Goal: Information Seeking & Learning: Learn about a topic

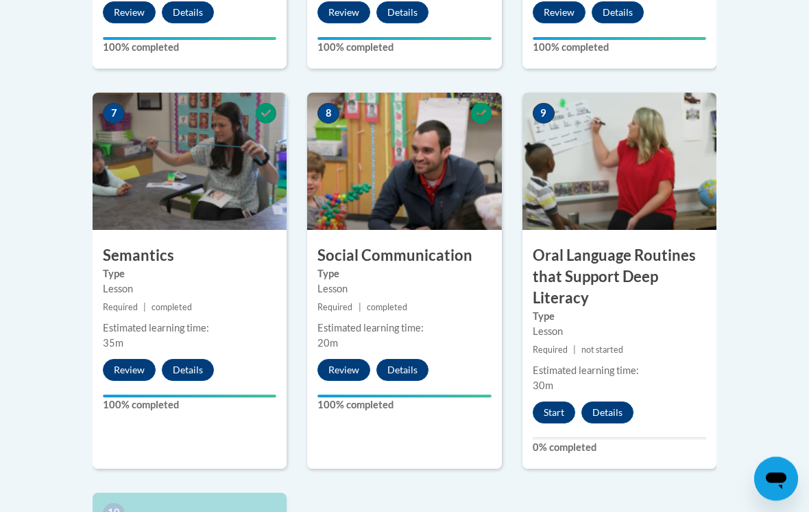
scroll to position [1157, 0]
click at [568, 407] on button "Start" at bounding box center [554, 412] width 43 height 22
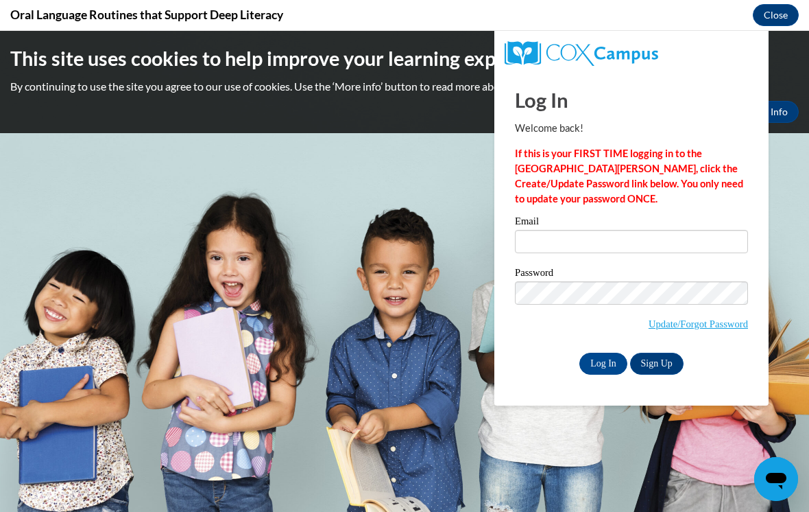
scroll to position [0, 0]
click at [564, 241] on input "Email" at bounding box center [631, 241] width 233 height 23
type input "rlhoffman@butler.edu"
click at [603, 362] on input "Log In" at bounding box center [603, 363] width 48 height 22
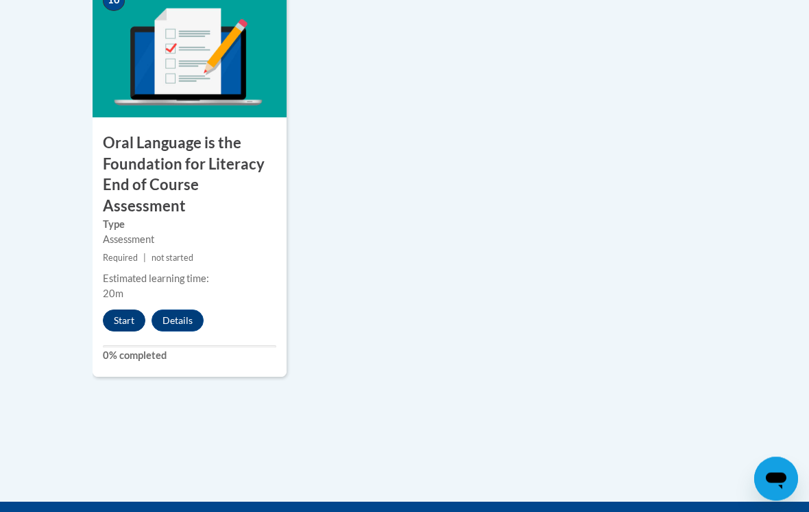
scroll to position [1669, 0]
click at [127, 320] on button "Start" at bounding box center [124, 320] width 43 height 22
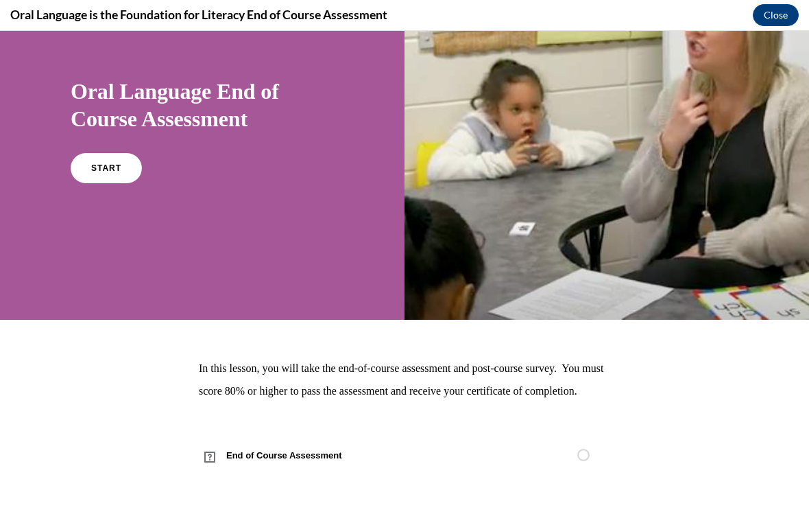
scroll to position [90, 0]
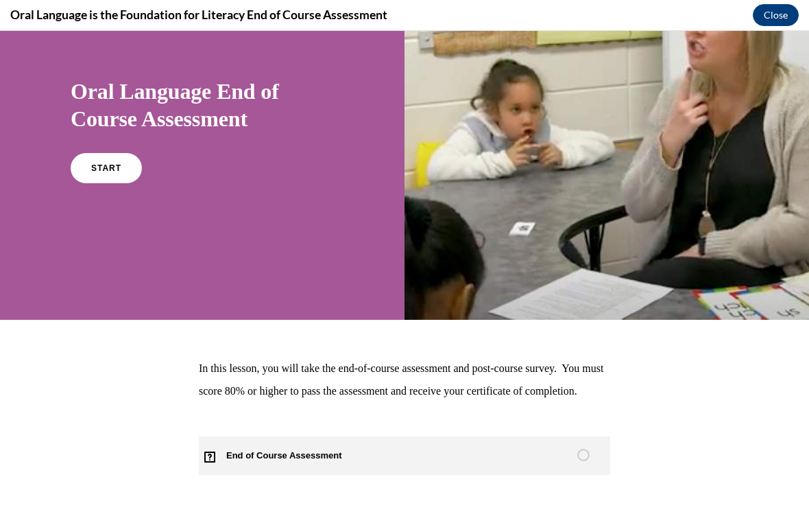
click at [519, 475] on link "End of Course Assessment" at bounding box center [404, 455] width 411 height 38
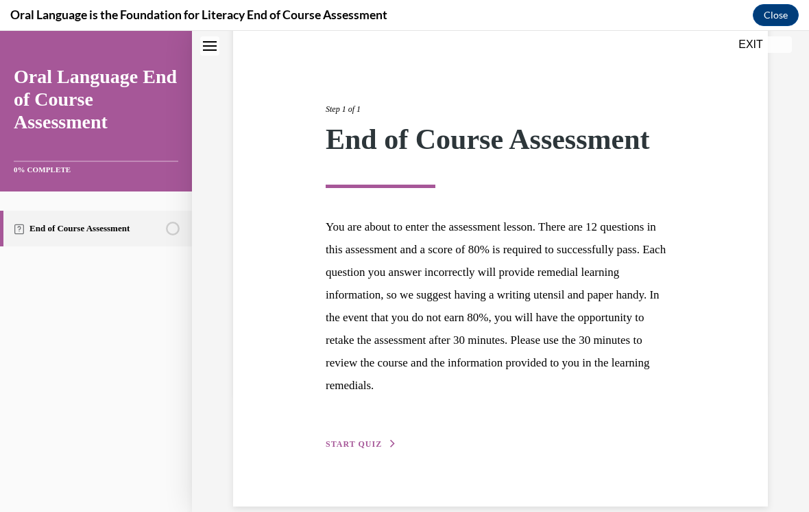
click at [379, 439] on span "START QUIZ" at bounding box center [354, 444] width 56 height 10
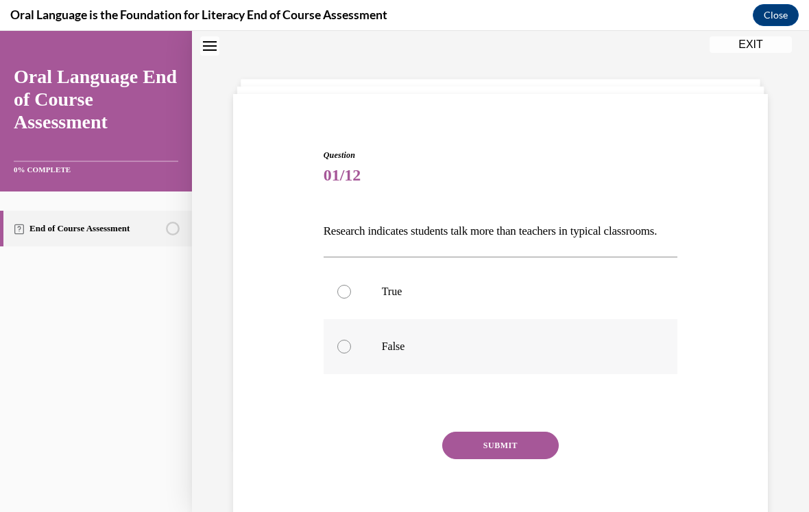
click at [344, 374] on label "False" at bounding box center [501, 346] width 355 height 55
click at [344, 353] on input "False" at bounding box center [344, 346] width 14 height 14
radio input "true"
click at [483, 459] on button "SUBMIT" at bounding box center [500, 444] width 117 height 27
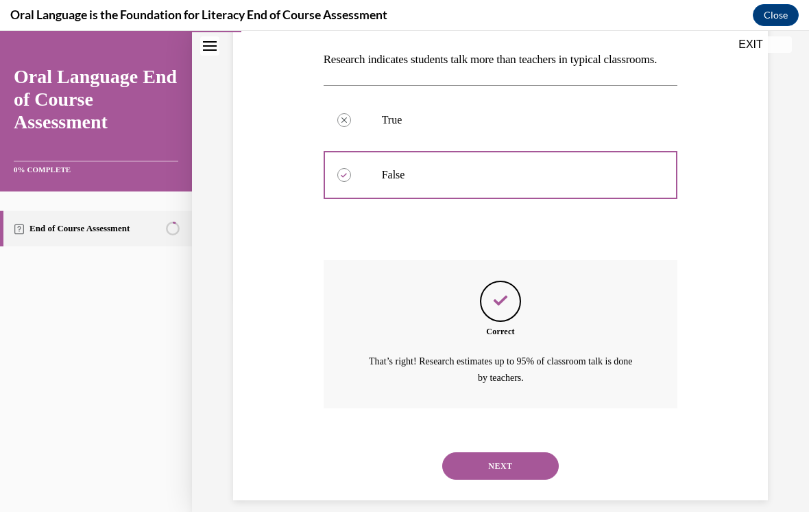
click at [487, 470] on button "NEXT" at bounding box center [500, 465] width 117 height 27
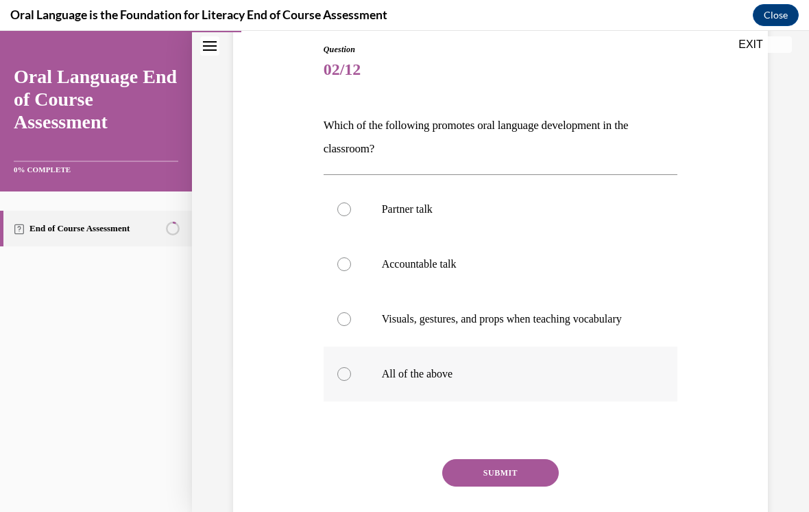
scroll to position [148, 0]
click at [462, 422] on div "Question 02/12 Which of the following promotes oral language development in the…" at bounding box center [501, 307] width 355 height 528
drag, startPoint x: 462, startPoint y: 406, endPoint x: 462, endPoint y: 418, distance: 12.3
click at [462, 400] on label "All of the above" at bounding box center [501, 373] width 355 height 55
click at [351, 380] on input "All of the above" at bounding box center [344, 373] width 14 height 14
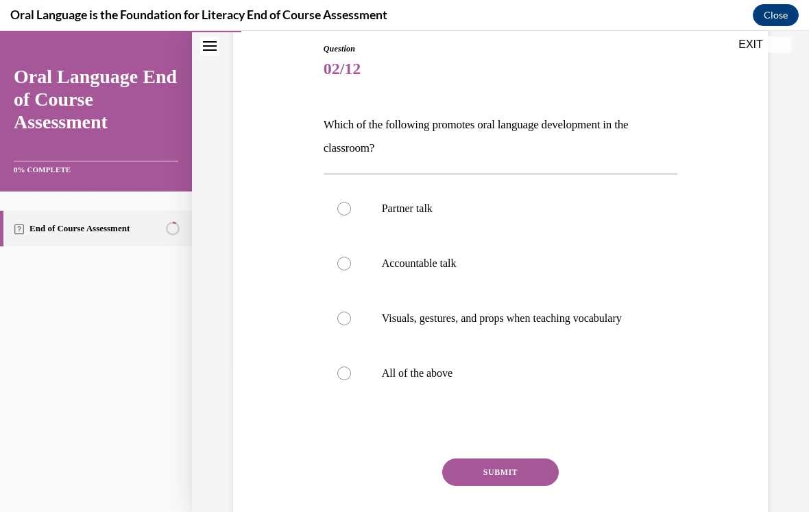
radio input "true"
click at [472, 486] on button "SUBMIT" at bounding box center [500, 471] width 117 height 27
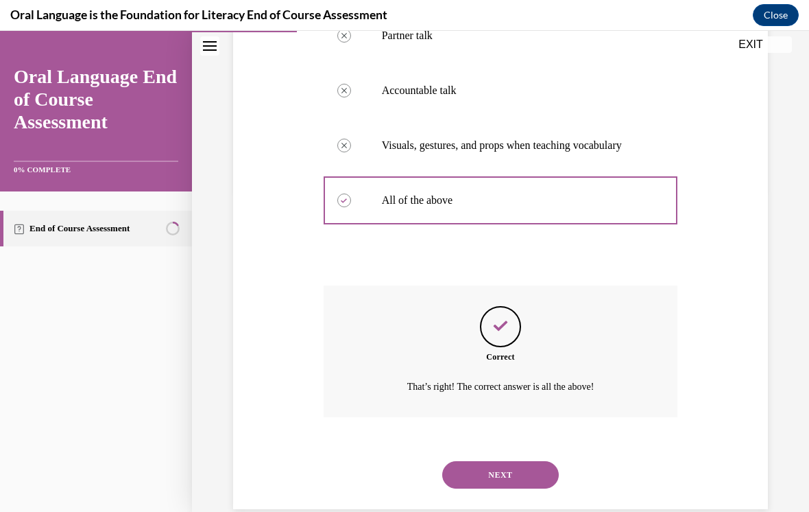
click at [470, 481] on button "NEXT" at bounding box center [500, 474] width 117 height 27
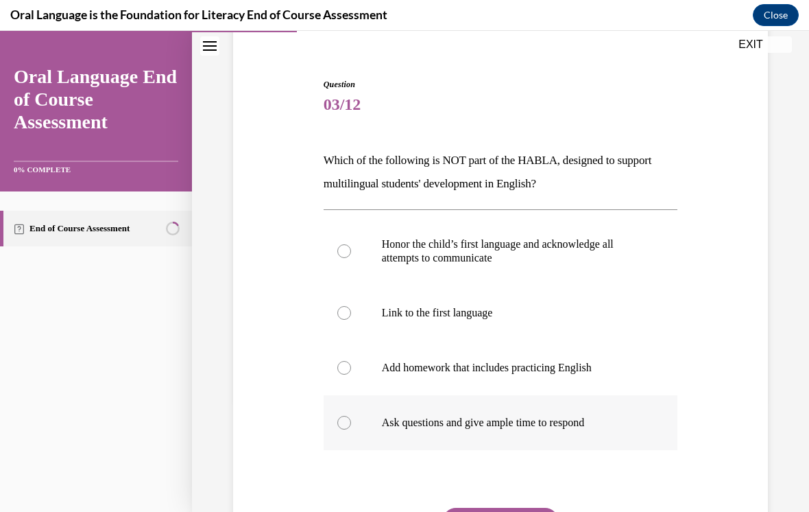
scroll to position [115, 0]
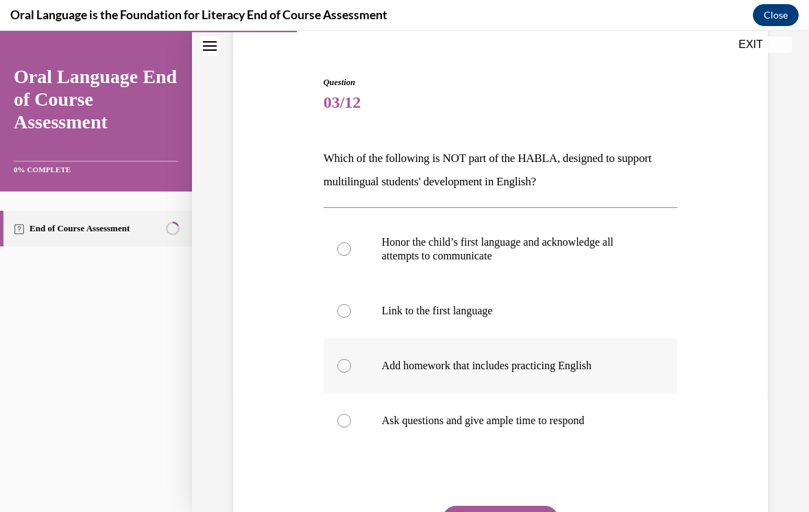
click at [452, 348] on label "Add homework that includes practicing English" at bounding box center [501, 365] width 355 height 55
click at [351, 359] on input "Add homework that includes practicing English" at bounding box center [344, 366] width 14 height 14
radio input "true"
click at [534, 511] on button "SUBMIT" at bounding box center [500, 518] width 117 height 27
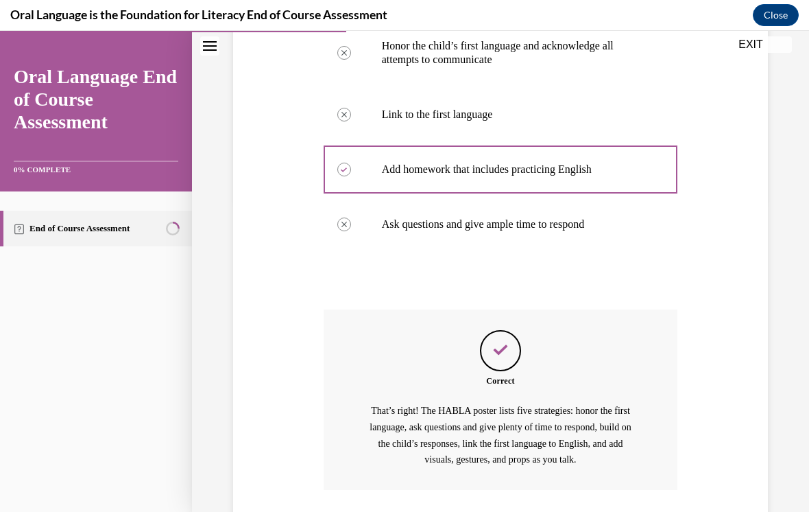
scroll to position [364, 0]
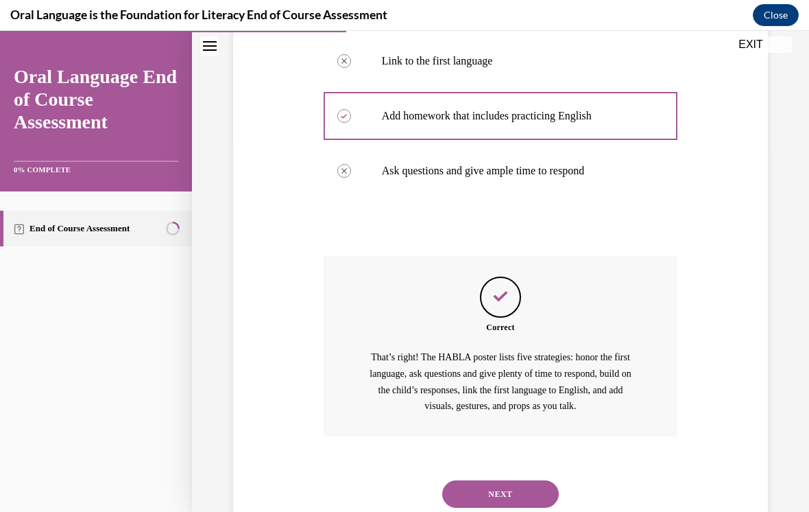
click at [507, 484] on button "NEXT" at bounding box center [500, 493] width 117 height 27
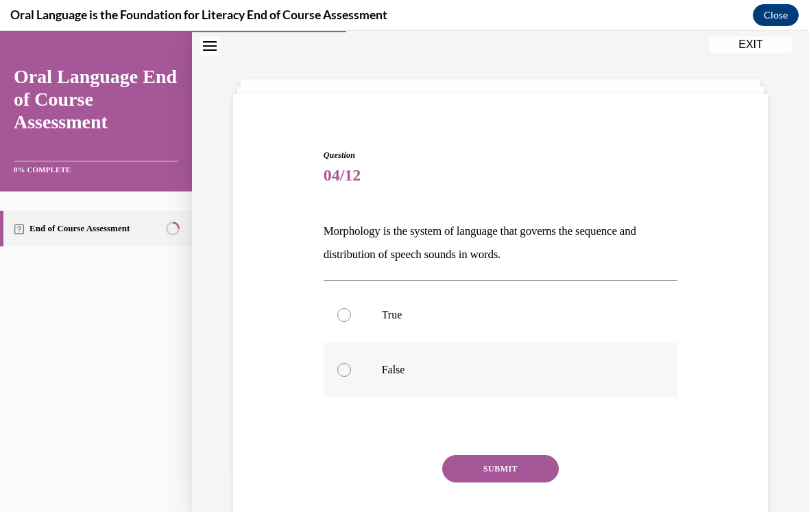
click at [428, 379] on label "False" at bounding box center [501, 369] width 355 height 55
click at [351, 376] on input "False" at bounding box center [344, 370] width 14 height 14
radio input "true"
click at [478, 472] on button "SUBMIT" at bounding box center [500, 468] width 117 height 27
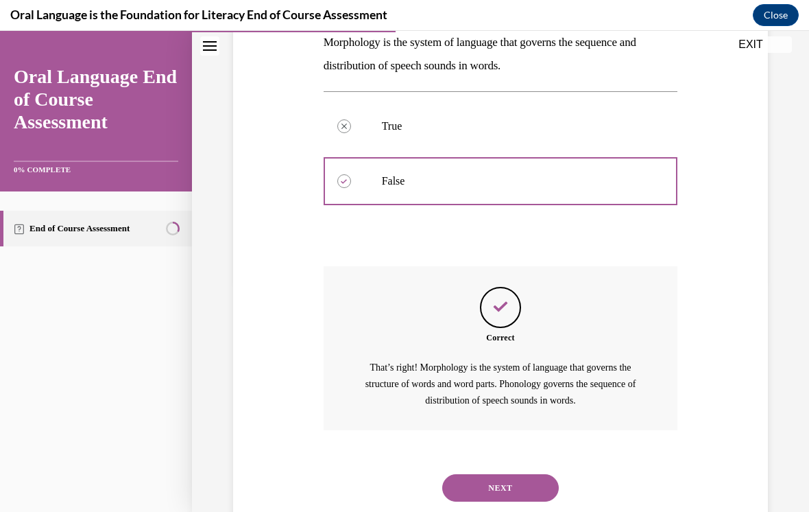
click at [477, 474] on button "NEXT" at bounding box center [500, 487] width 117 height 27
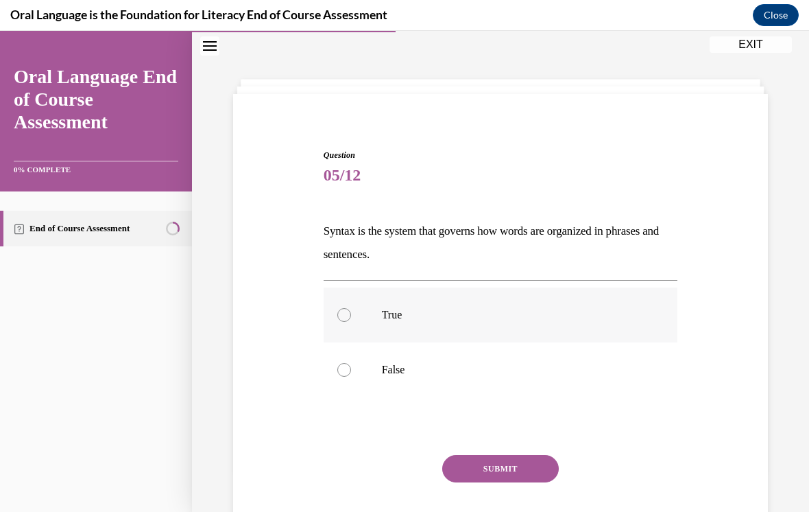
drag, startPoint x: 388, startPoint y: 320, endPoint x: 390, endPoint y: 327, distance: 7.8
click at [388, 320] on p "True" at bounding box center [513, 315] width 262 height 14
click at [351, 320] on input "True" at bounding box center [344, 315] width 14 height 14
radio input "true"
click at [483, 494] on div "SUBMIT NEXT" at bounding box center [501, 511] width 355 height 112
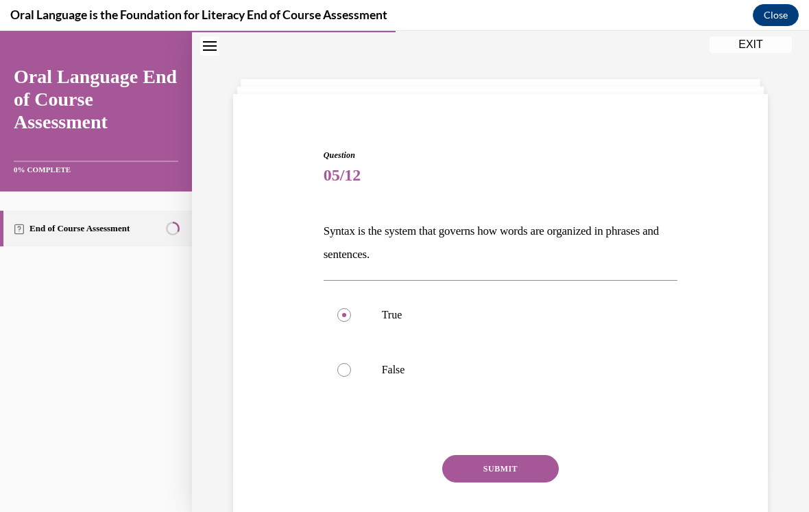
click at [482, 482] on div "SUBMIT NEXT" at bounding box center [501, 511] width 355 height 112
click at [482, 472] on button "SUBMIT" at bounding box center [500, 468] width 117 height 27
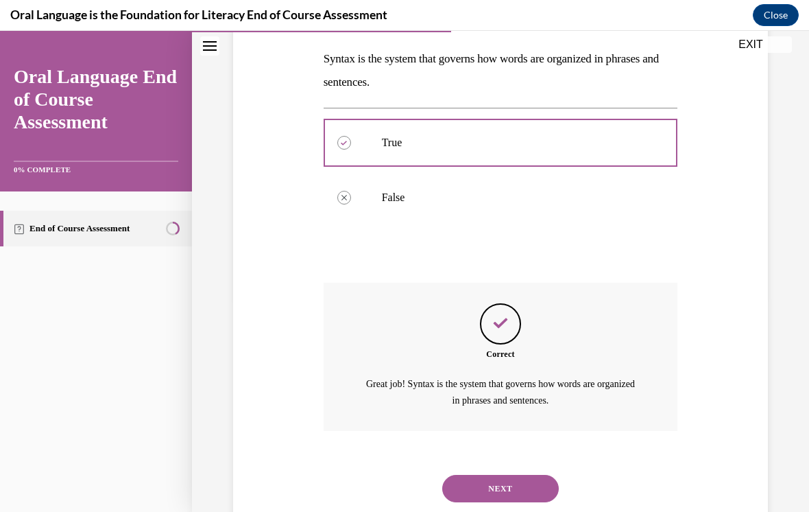
click at [492, 481] on button "NEXT" at bounding box center [500, 488] width 117 height 27
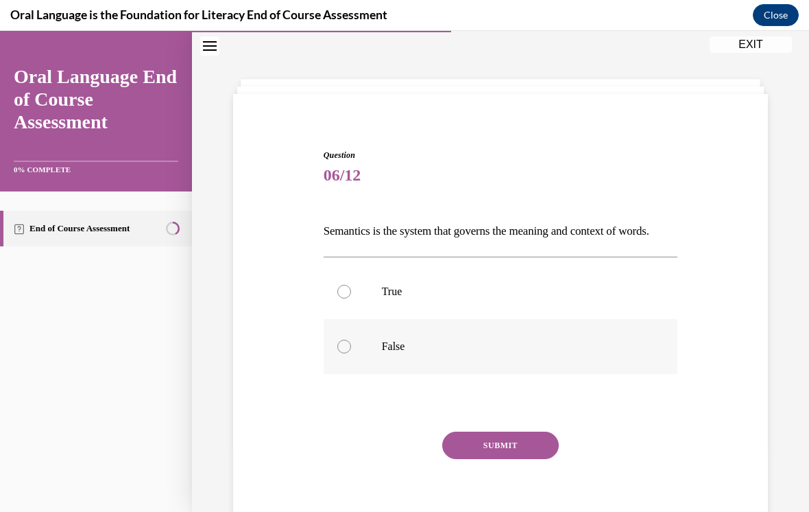
click at [434, 374] on label "False" at bounding box center [501, 346] width 355 height 55
click at [351, 353] on input "False" at bounding box center [344, 346] width 14 height 14
radio input "true"
click at [485, 459] on button "SUBMIT" at bounding box center [500, 444] width 117 height 27
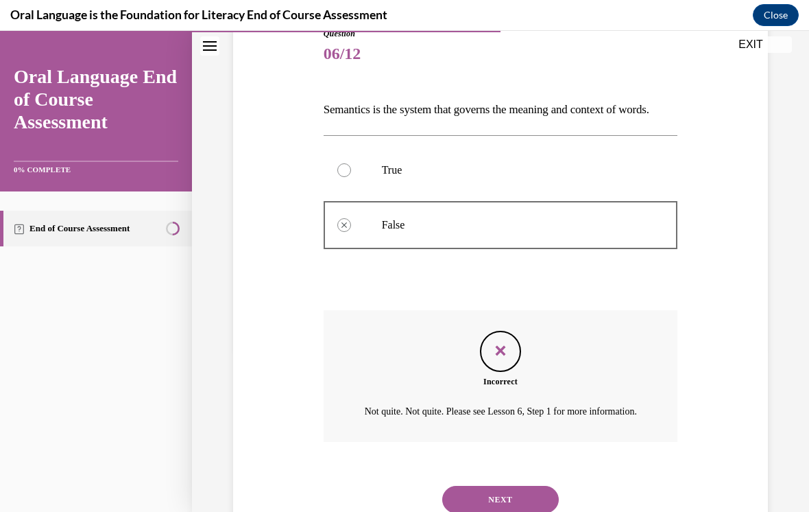
click at [490, 486] on button "NEXT" at bounding box center [500, 499] width 117 height 27
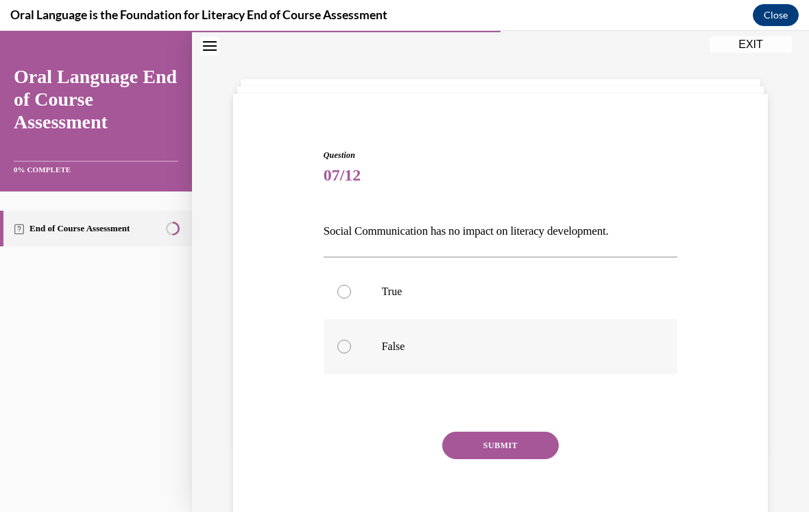
click at [422, 357] on label "False" at bounding box center [501, 346] width 355 height 55
click at [351, 353] on input "False" at bounding box center [344, 346] width 14 height 14
radio input "true"
click at [483, 452] on button "SUBMIT" at bounding box center [500, 444] width 117 height 27
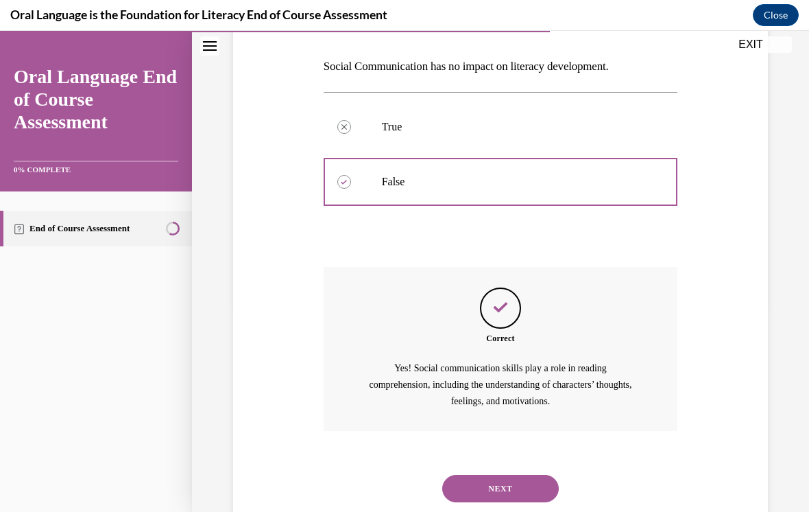
click at [490, 475] on button "NEXT" at bounding box center [500, 488] width 117 height 27
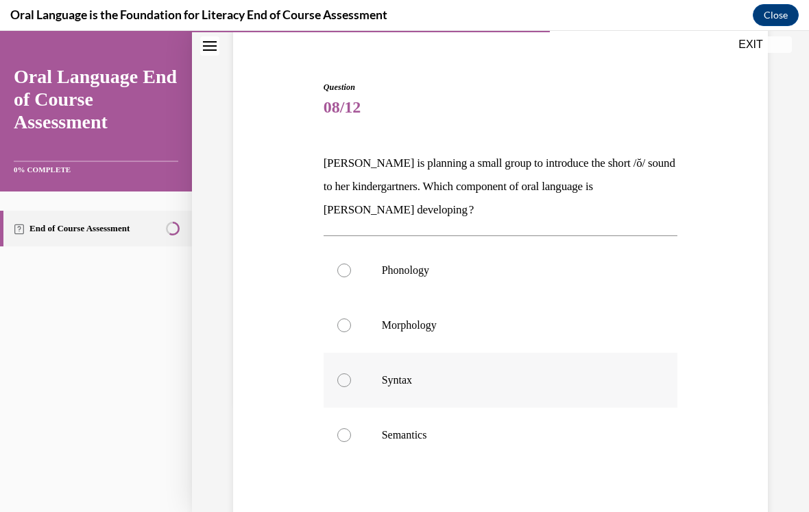
scroll to position [120, 0]
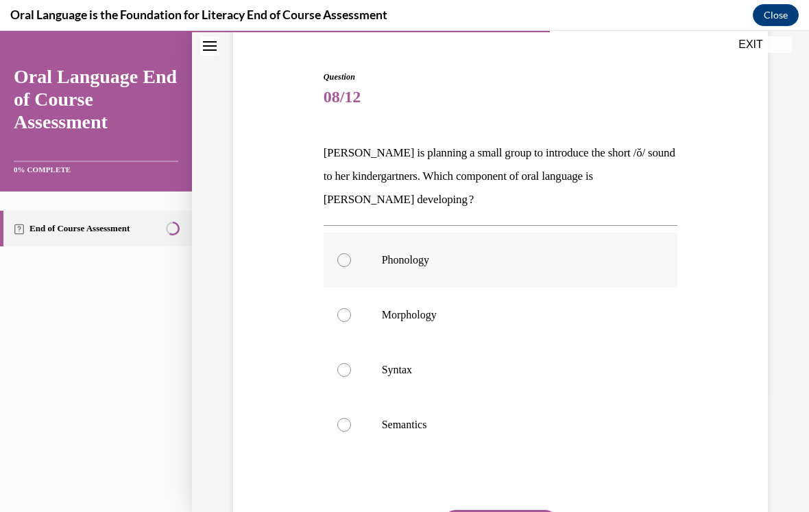
click at [446, 263] on p "Phonology" at bounding box center [513, 260] width 262 height 14
click at [351, 263] on input "Phonology" at bounding box center [344, 260] width 14 height 14
radio input "true"
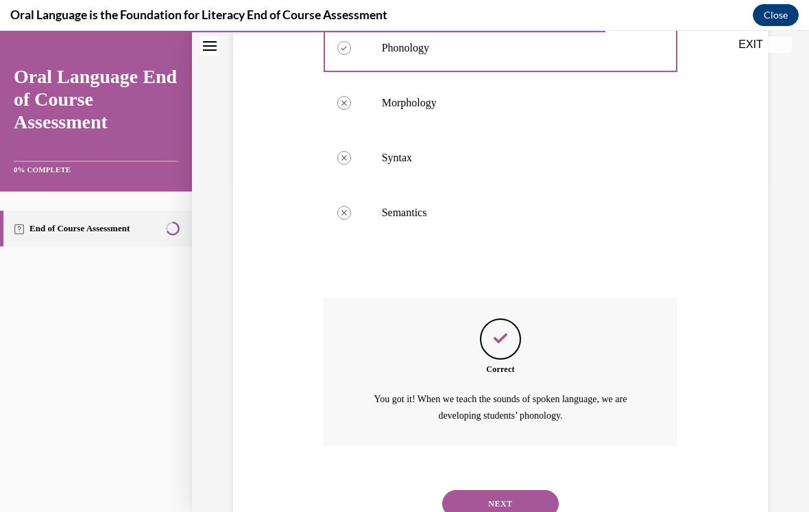
click at [520, 492] on button "NEXT" at bounding box center [500, 503] width 117 height 27
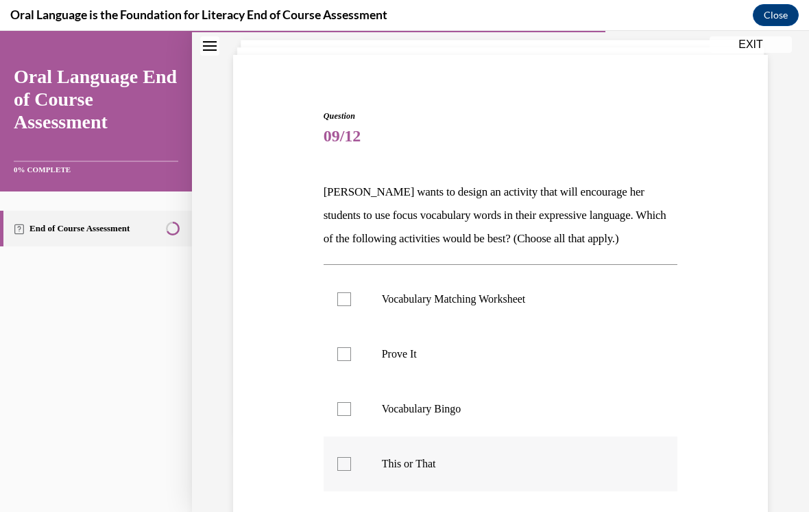
scroll to position [112, 0]
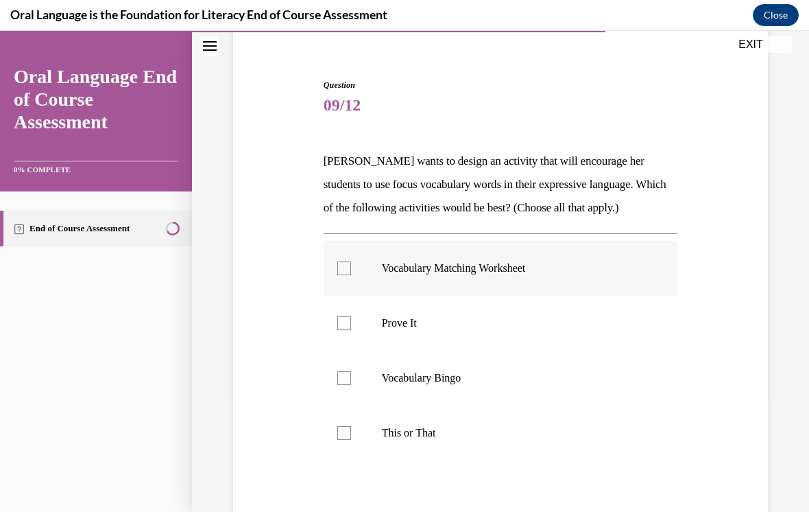
click at [354, 270] on label "Vocabulary Matching Worksheet" at bounding box center [501, 268] width 355 height 55
click at [351, 270] on input "Vocabulary Matching Worksheet" at bounding box center [344, 268] width 14 height 14
checkbox input "true"
click at [354, 383] on label "Vocabulary Bingo" at bounding box center [501, 377] width 355 height 55
click at [351, 383] on input "Vocabulary Bingo" at bounding box center [344, 378] width 14 height 14
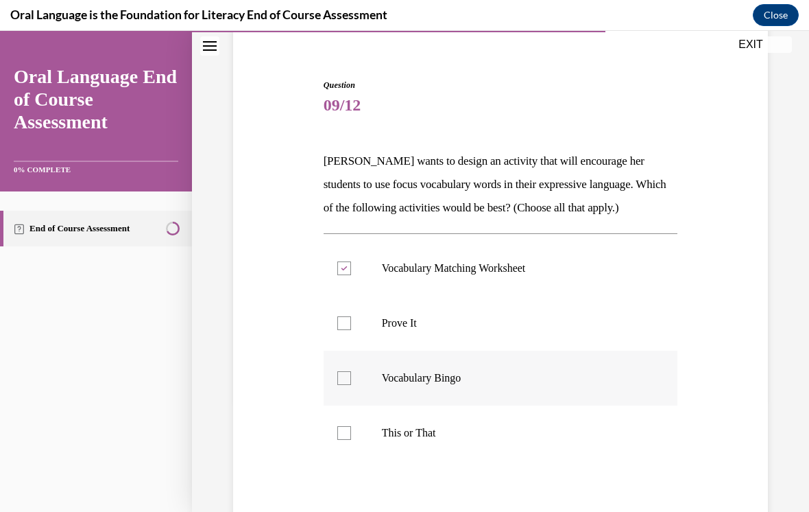
checkbox input "true"
click at [379, 339] on label "Prove It" at bounding box center [501, 323] width 355 height 55
click at [351, 330] on input "Prove It" at bounding box center [344, 323] width 14 height 14
checkbox input "true"
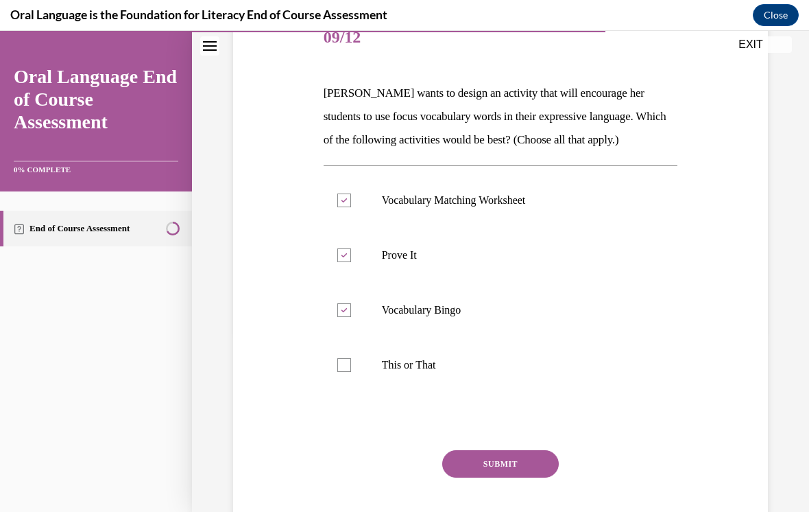
scroll to position [179, 0]
click at [494, 471] on button "SUBMIT" at bounding box center [500, 464] width 117 height 27
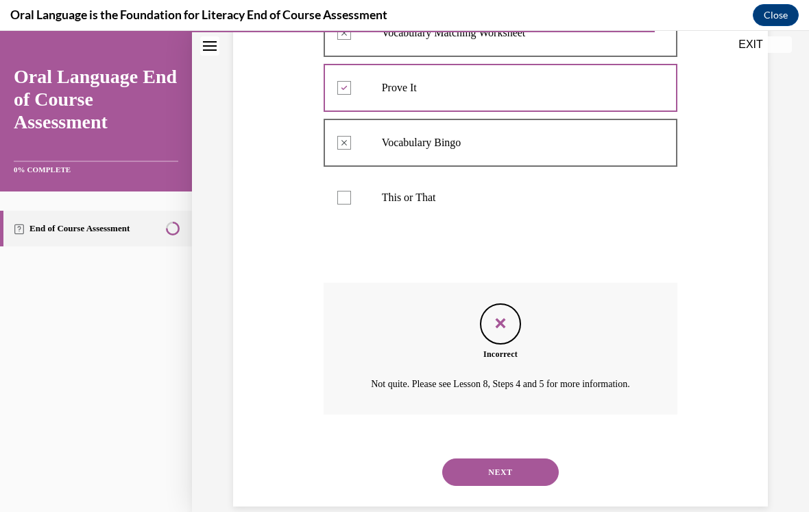
click at [492, 475] on button "NEXT" at bounding box center [500, 471] width 117 height 27
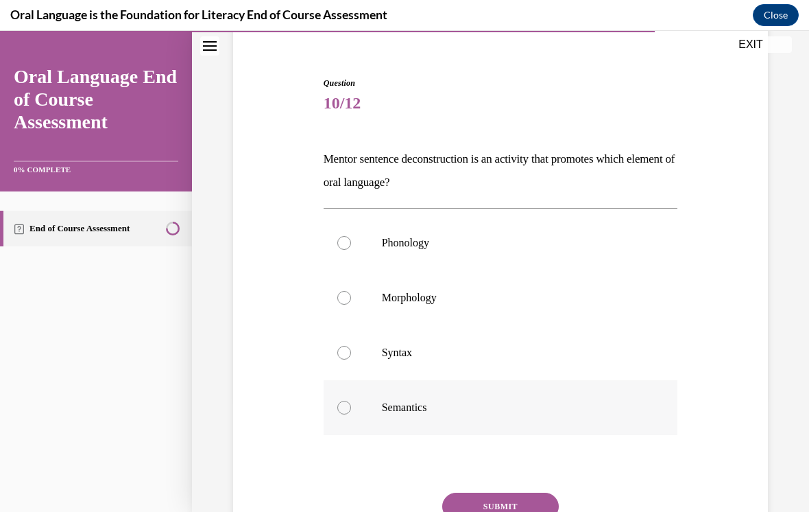
scroll to position [115, 0]
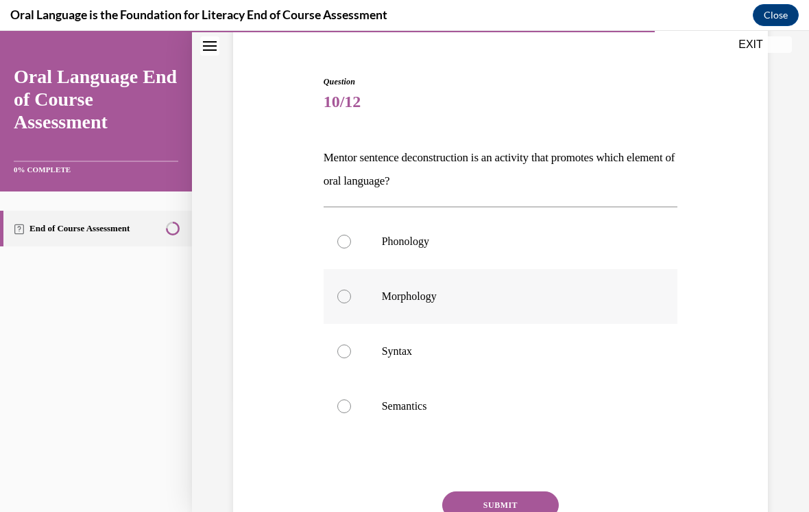
click at [462, 308] on label "Morphology" at bounding box center [501, 296] width 355 height 55
click at [351, 303] on input "Morphology" at bounding box center [344, 296] width 14 height 14
radio input "true"
click at [483, 403] on p "Semantics" at bounding box center [513, 406] width 262 height 14
click at [351, 403] on input "Semantics" at bounding box center [344, 406] width 14 height 14
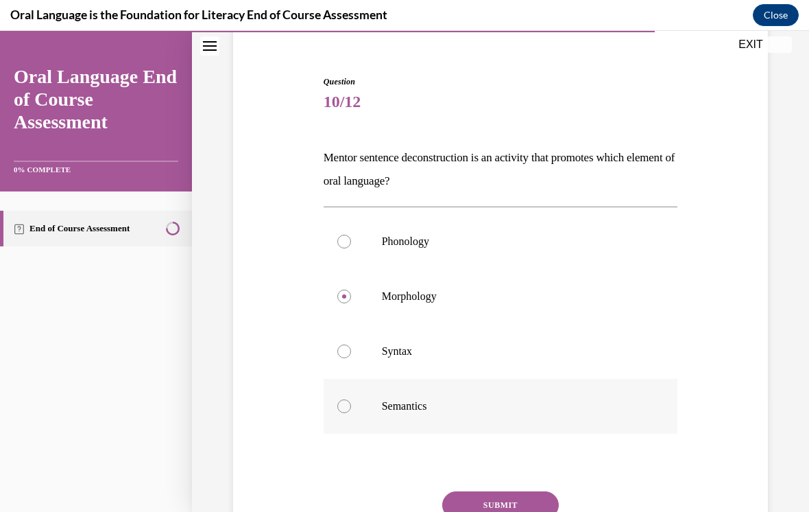
radio input "true"
click at [499, 508] on button "SUBMIT" at bounding box center [500, 504] width 117 height 27
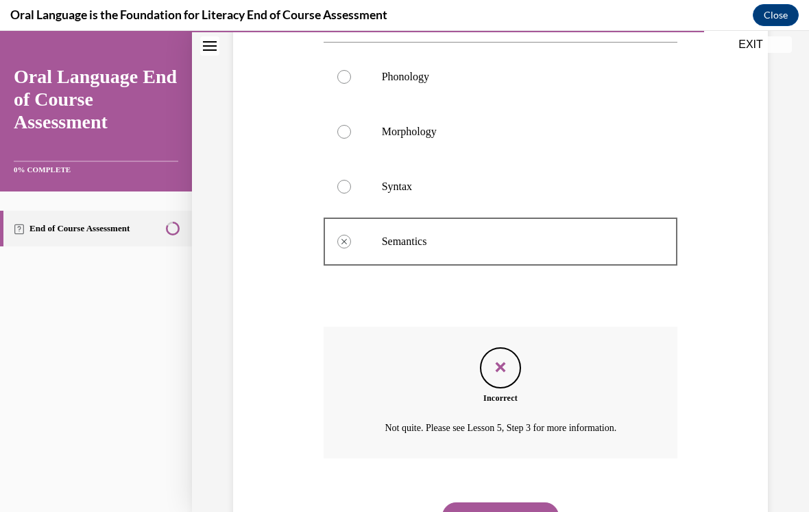
click at [501, 503] on button "NEXT" at bounding box center [500, 515] width 117 height 27
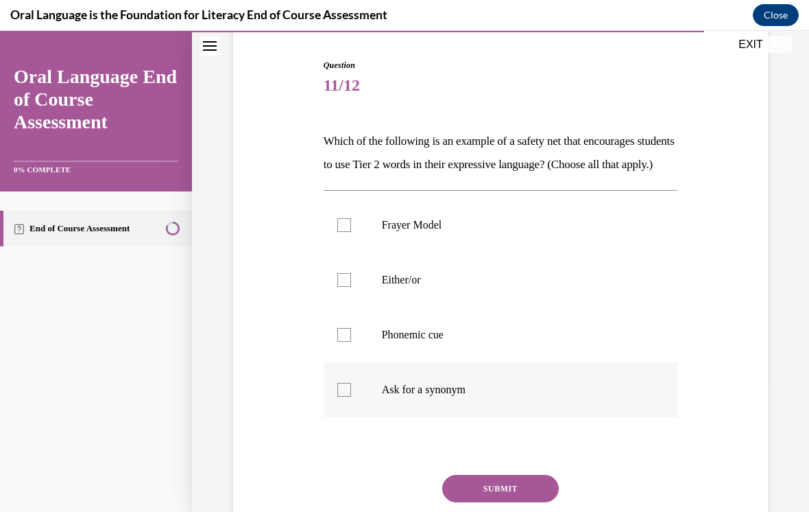
scroll to position [134, 0]
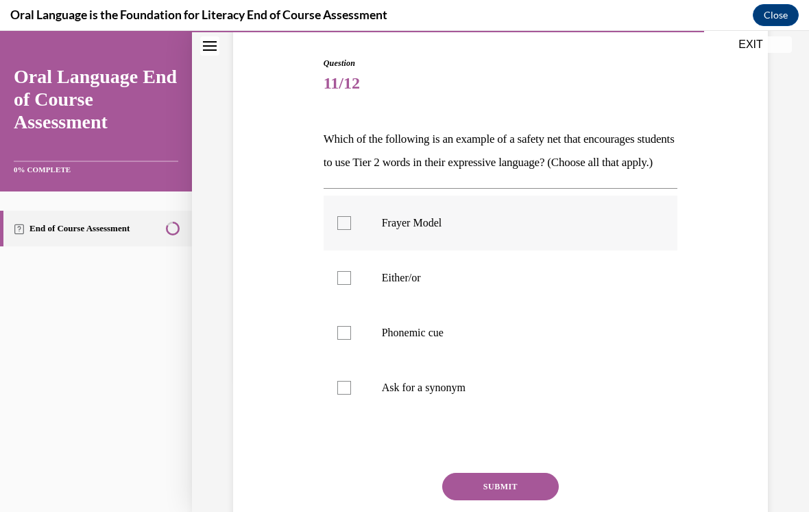
click at [448, 250] on label "Frayer Model" at bounding box center [501, 222] width 355 height 55
click at [351, 230] on input "Frayer Model" at bounding box center [344, 223] width 14 height 14
checkbox input "true"
click at [455, 394] on p "Ask for a synonym" at bounding box center [513, 388] width 262 height 14
click at [351, 394] on input "Ask for a synonym" at bounding box center [344, 388] width 14 height 14
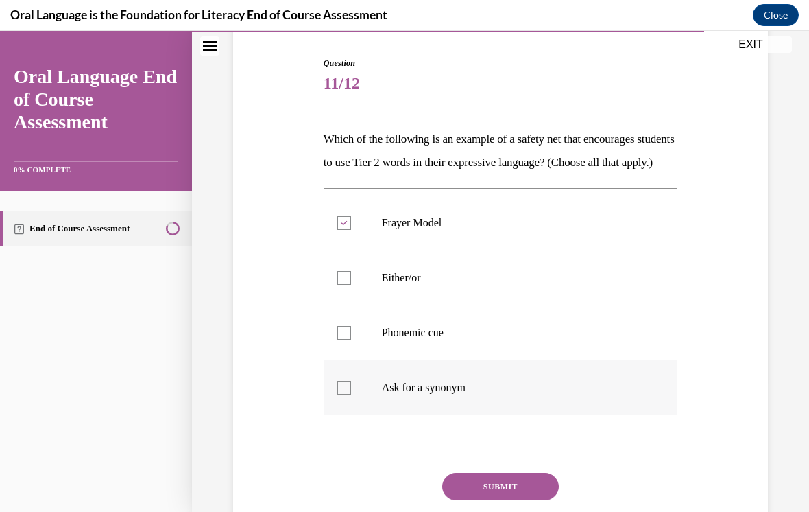
checkbox input "true"
click at [492, 500] on button "SUBMIT" at bounding box center [500, 485] width 117 height 27
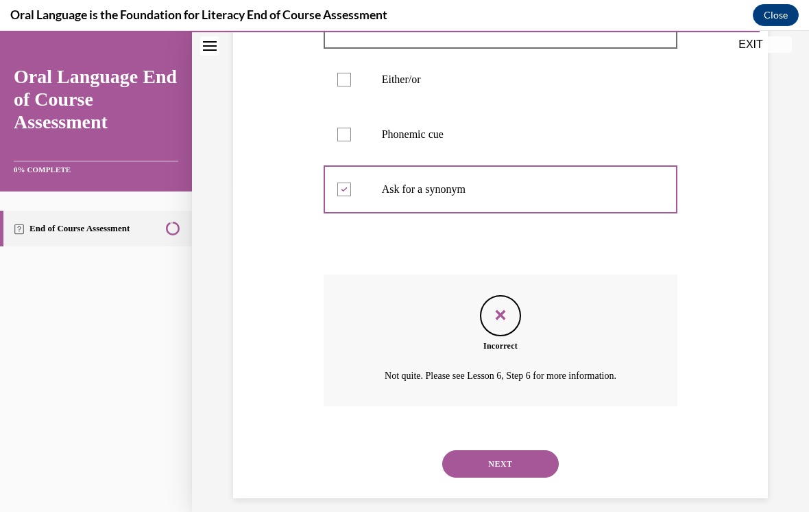
click at [503, 476] on button "NEXT" at bounding box center [500, 463] width 117 height 27
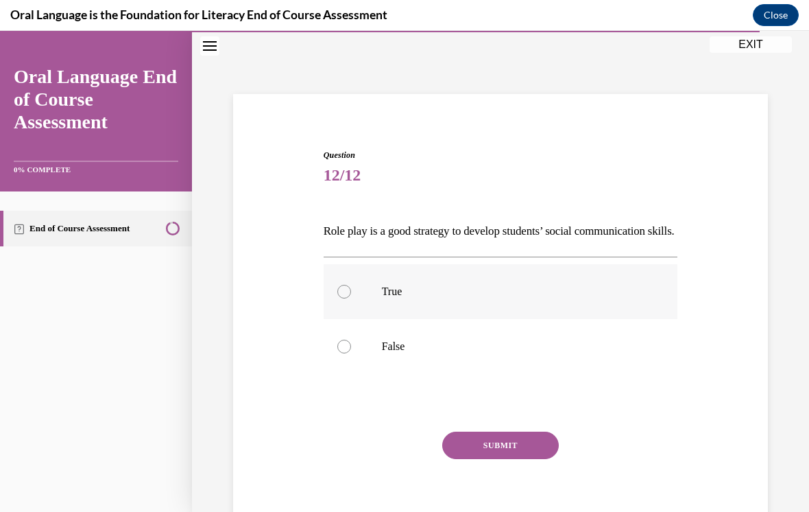
click at [393, 301] on label "True" at bounding box center [501, 291] width 355 height 55
click at [351, 298] on input "True" at bounding box center [344, 292] width 14 height 14
radio input "true"
click at [494, 493] on div "SUBMIT NEXT" at bounding box center [501, 487] width 355 height 112
click at [494, 486] on div "SUBMIT NEXT" at bounding box center [501, 487] width 355 height 112
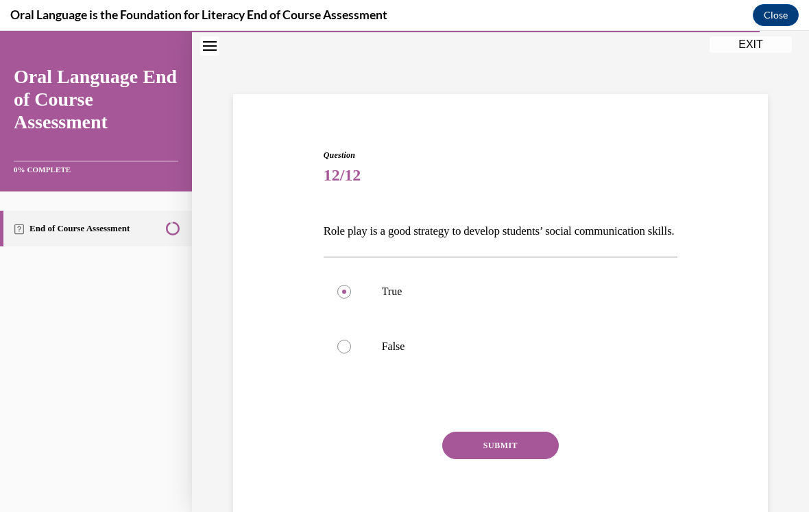
click at [494, 459] on button "SUBMIT" at bounding box center [500, 444] width 117 height 27
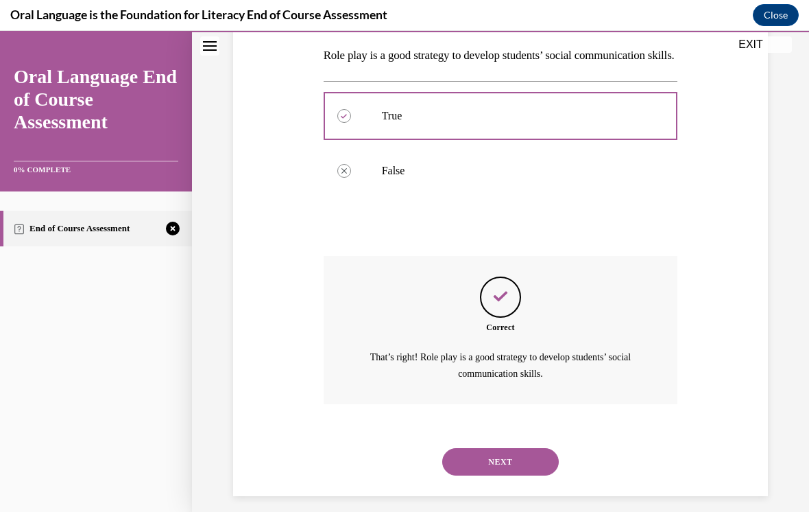
scroll to position [215, 0]
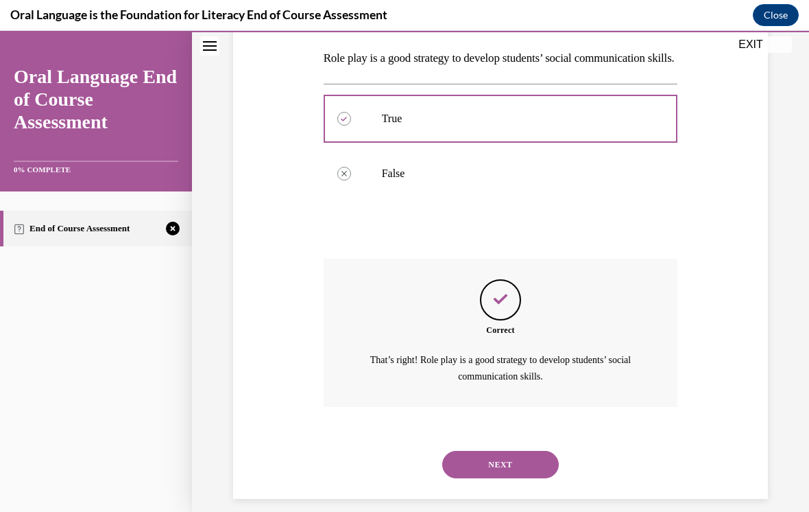
click at [494, 466] on button "NEXT" at bounding box center [500, 464] width 117 height 27
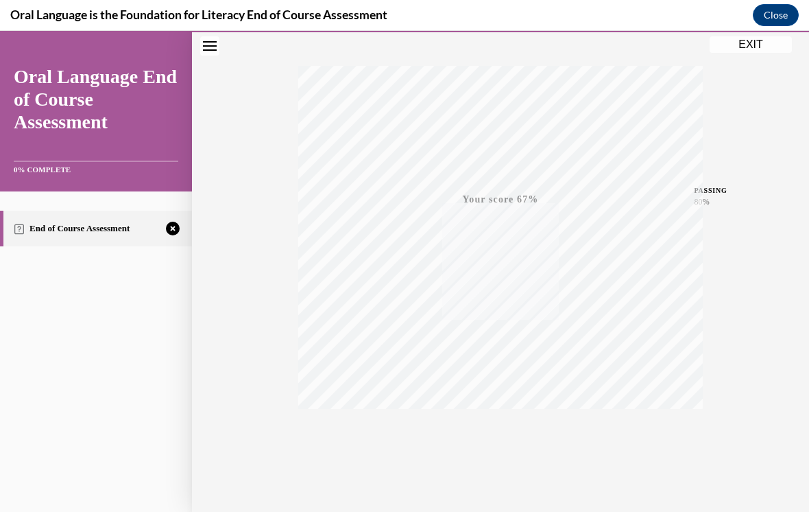
scroll to position [201, 0]
click at [494, 455] on icon "button" at bounding box center [501, 449] width 49 height 15
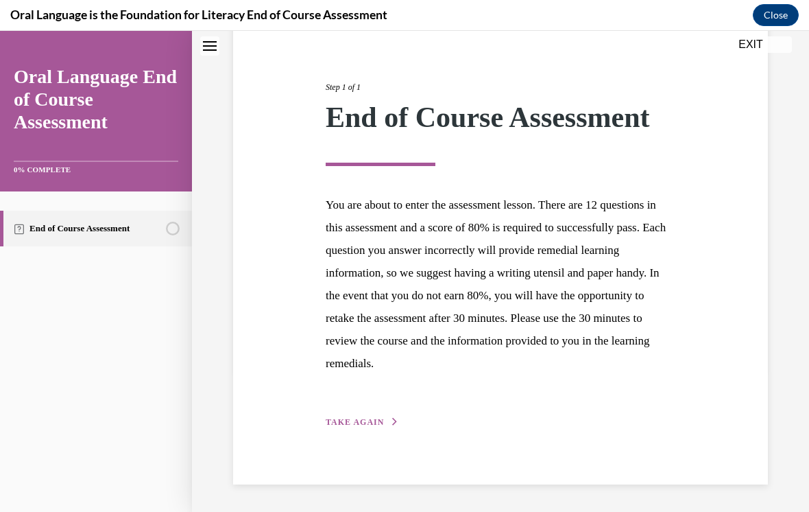
scroll to position [119, 0]
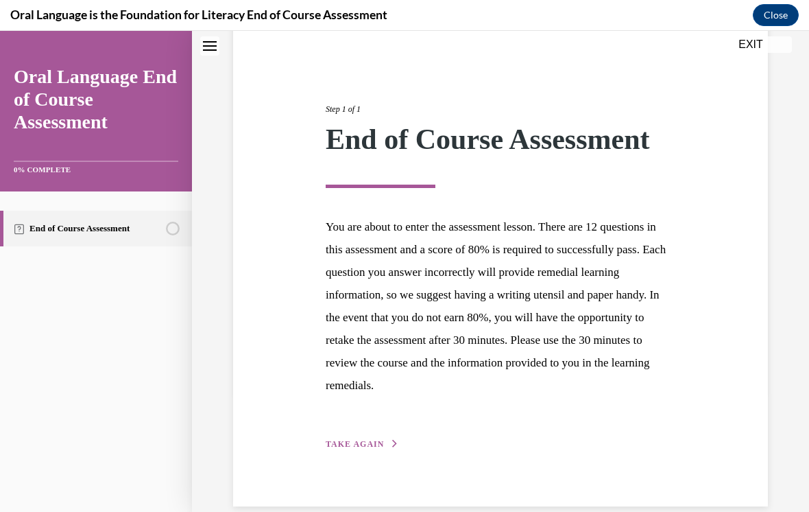
click at [392, 445] on icon "button" at bounding box center [395, 444] width 8 height 8
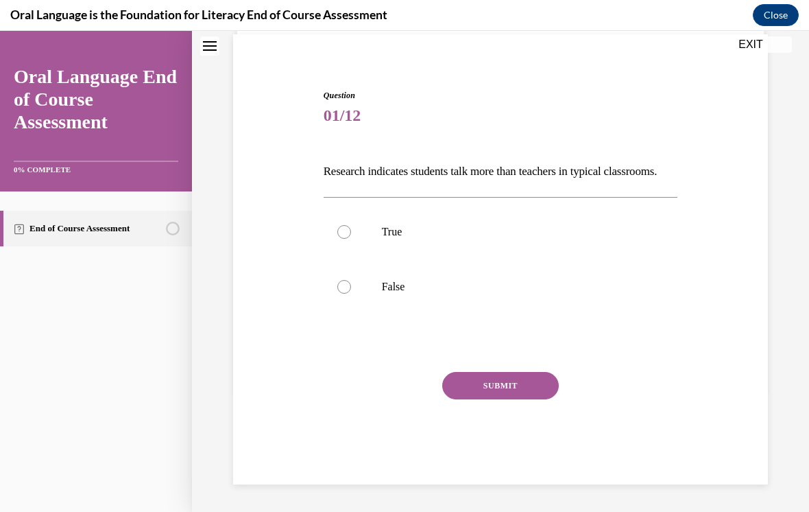
scroll to position [42, 0]
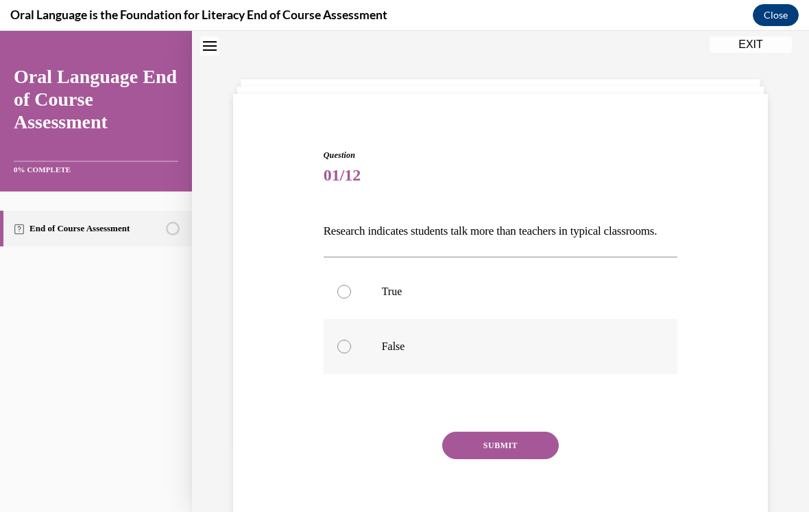
click at [369, 372] on label "False" at bounding box center [501, 346] width 355 height 55
click at [351, 353] on input "False" at bounding box center [344, 346] width 14 height 14
radio input "true"
click at [508, 459] on button "SUBMIT" at bounding box center [500, 444] width 117 height 27
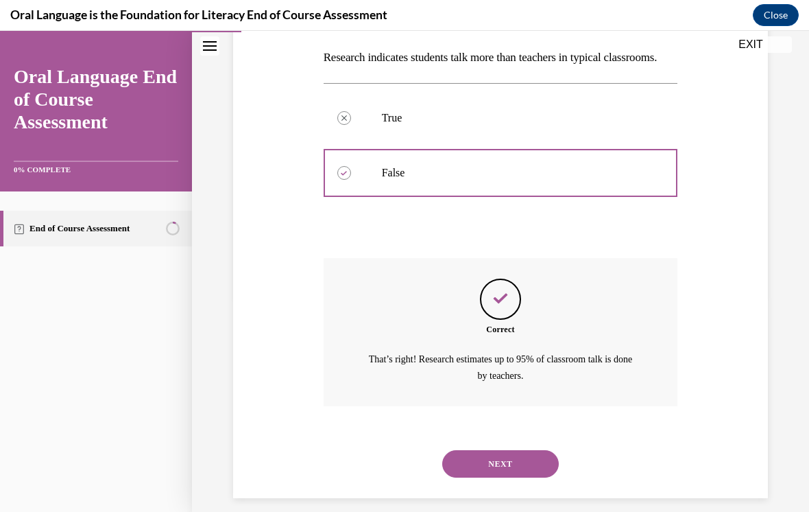
click at [506, 473] on button "NEXT" at bounding box center [500, 463] width 117 height 27
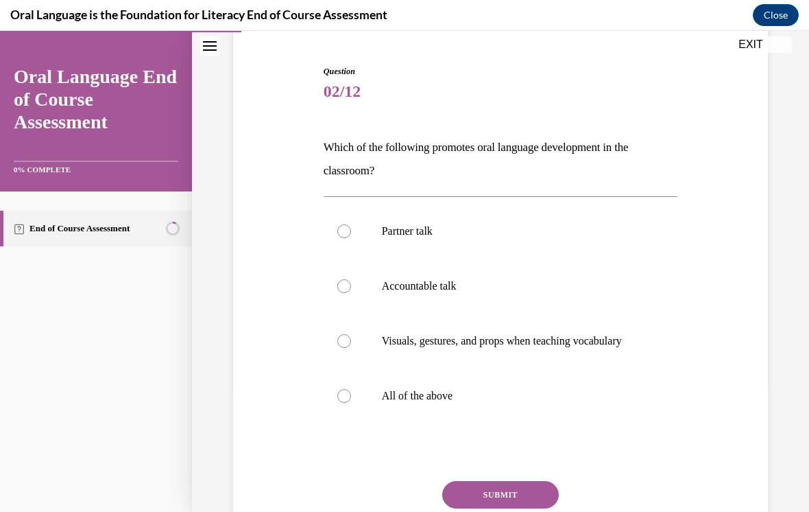
scroll to position [130, 0]
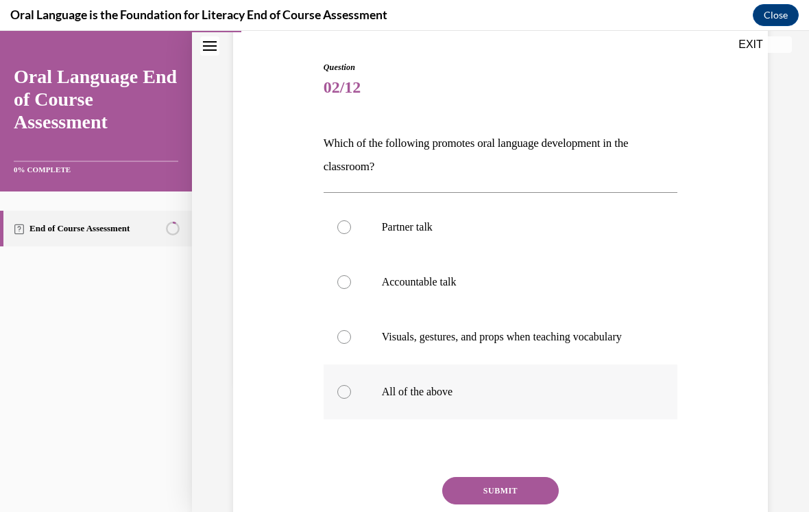
drag, startPoint x: 453, startPoint y: 400, endPoint x: 461, endPoint y: 416, distance: 18.4
click at [453, 398] on p "All of the above" at bounding box center [513, 392] width 262 height 14
click at [351, 398] on input "All of the above" at bounding box center [344, 392] width 14 height 14
radio input "true"
click at [496, 504] on button "SUBMIT" at bounding box center [500, 490] width 117 height 27
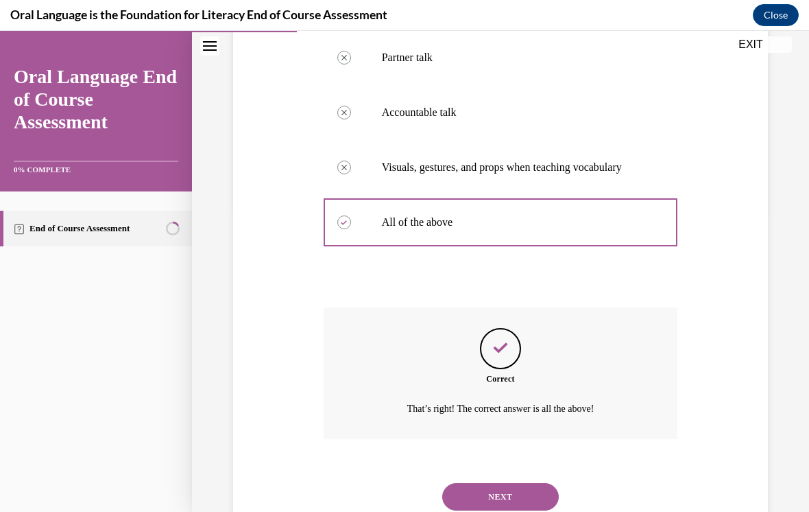
click at [493, 494] on button "NEXT" at bounding box center [500, 496] width 117 height 27
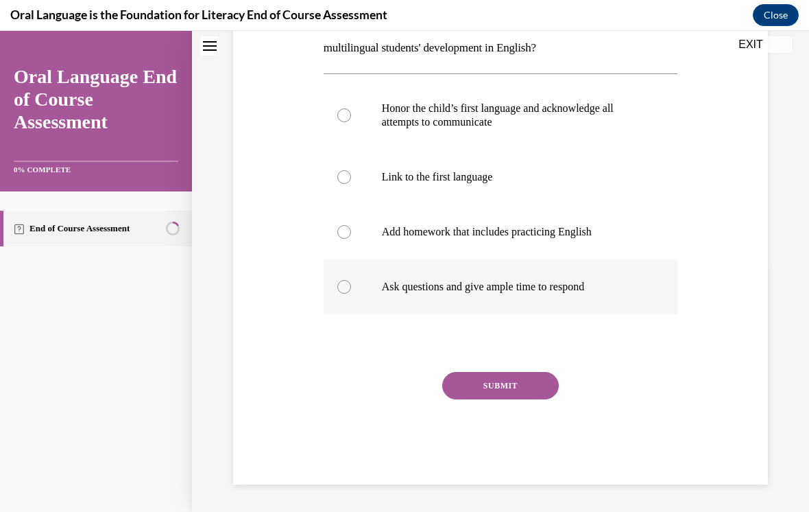
scroll to position [42, 0]
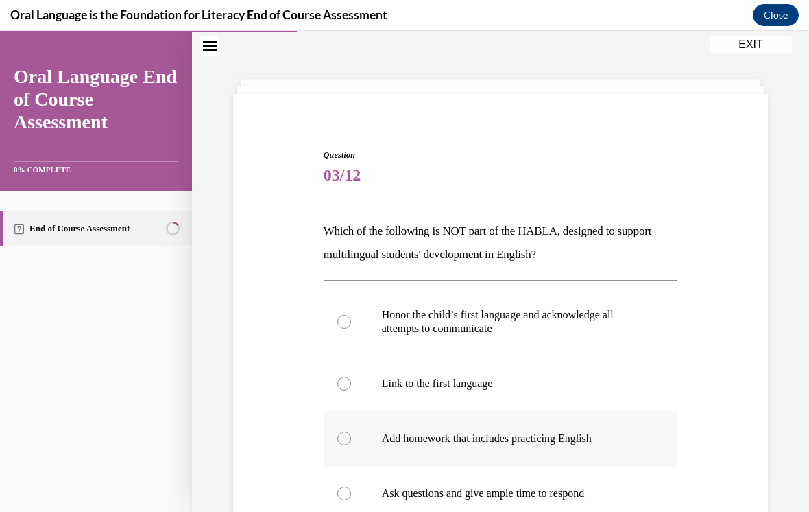
click at [492, 446] on label "Add homework that includes practicing English" at bounding box center [501, 438] width 355 height 55
click at [351, 445] on input "Add homework that includes practicing English" at bounding box center [344, 438] width 14 height 14
radio input "true"
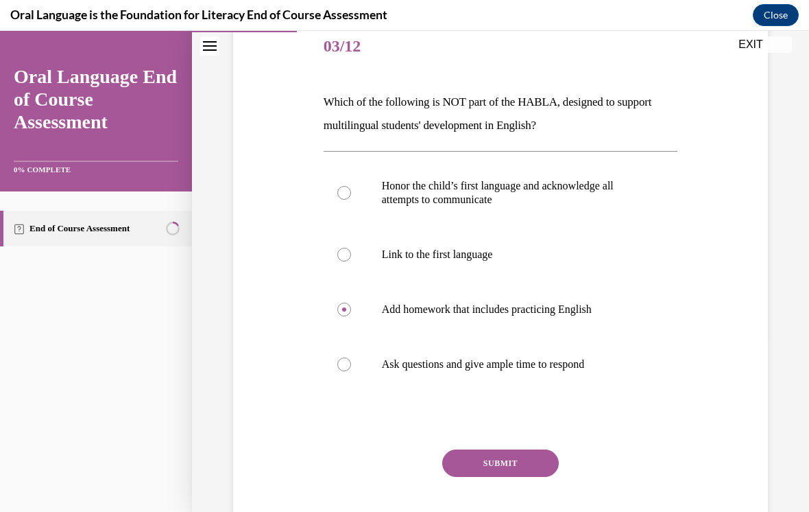
click at [492, 465] on button "SUBMIT" at bounding box center [500, 462] width 117 height 27
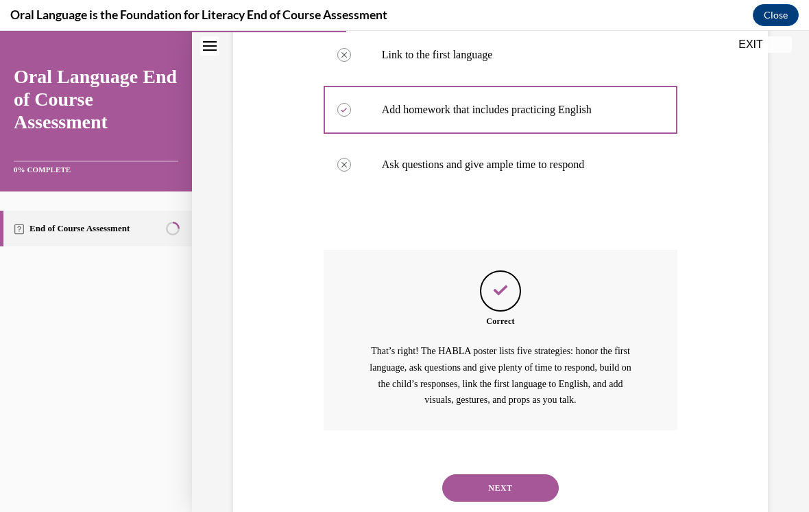
click at [492, 474] on button "NEXT" at bounding box center [500, 487] width 117 height 27
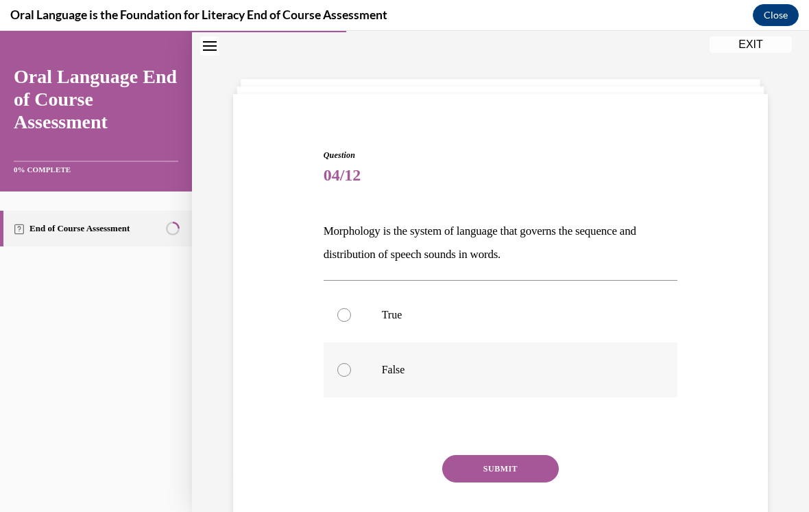
click at [373, 367] on label "False" at bounding box center [501, 369] width 355 height 55
click at [351, 367] on input "False" at bounding box center [344, 370] width 14 height 14
radio input "true"
click at [518, 481] on button "SUBMIT" at bounding box center [500, 468] width 117 height 27
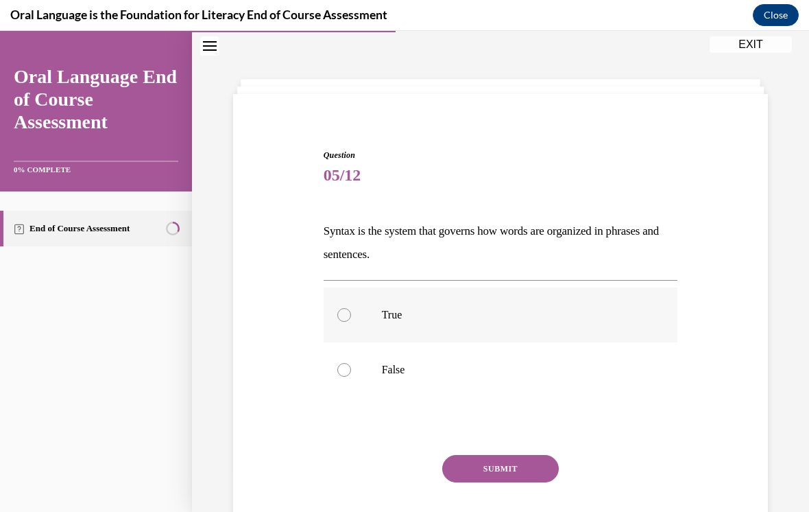
click at [400, 330] on label "True" at bounding box center [501, 314] width 355 height 55
click at [351, 322] on input "True" at bounding box center [344, 315] width 14 height 14
radio input "true"
click at [493, 472] on button "SUBMIT" at bounding box center [500, 468] width 117 height 27
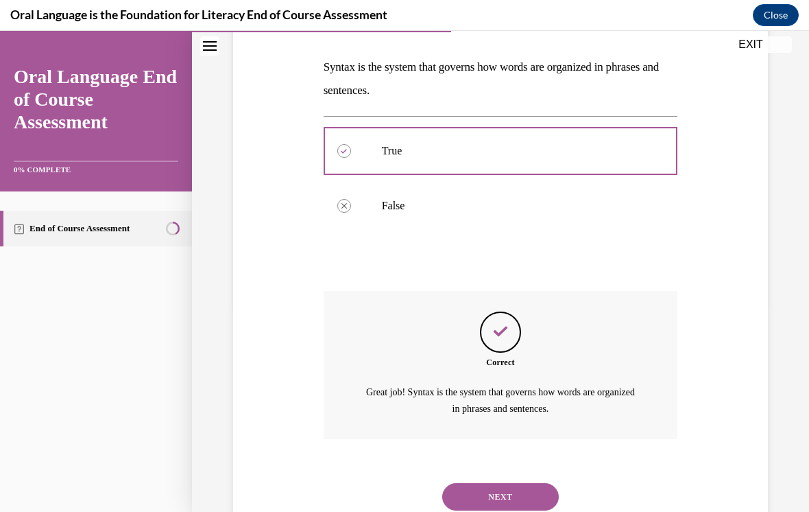
click at [494, 486] on button "NEXT" at bounding box center [500, 496] width 117 height 27
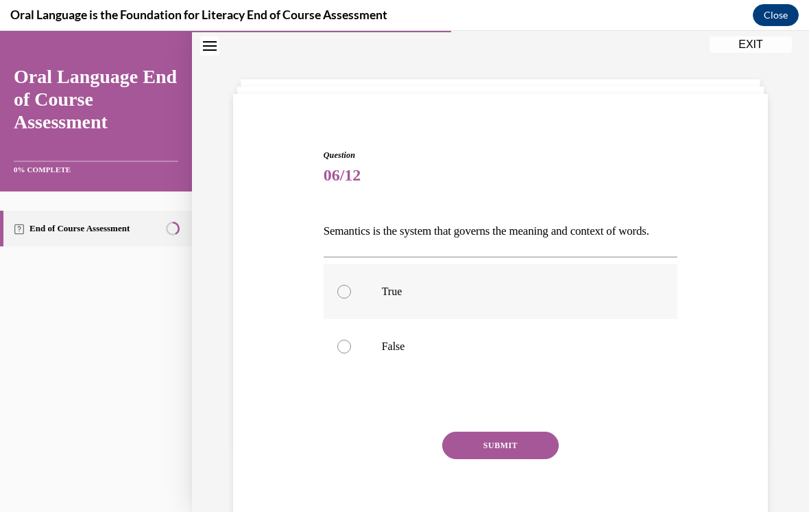
click at [483, 298] on p "True" at bounding box center [513, 292] width 262 height 14
click at [351, 298] on input "True" at bounding box center [344, 292] width 14 height 14
radio input "true"
click at [490, 459] on button "SUBMIT" at bounding box center [500, 444] width 117 height 27
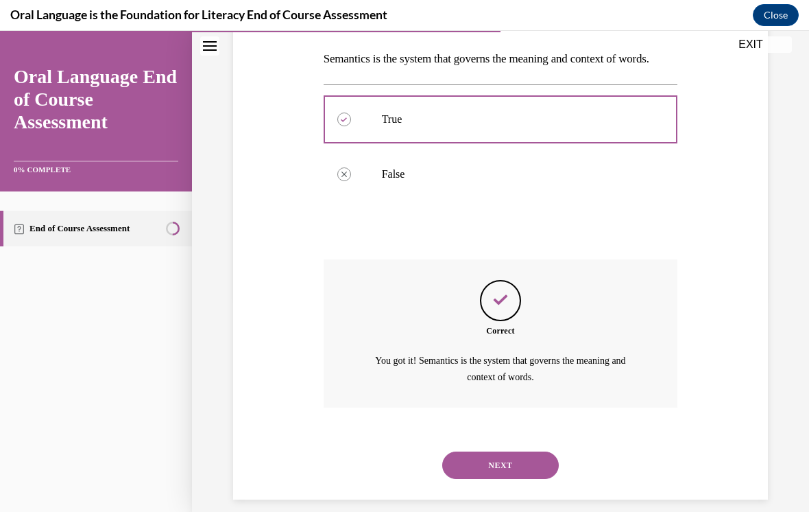
click at [486, 474] on button "NEXT" at bounding box center [500, 464] width 117 height 27
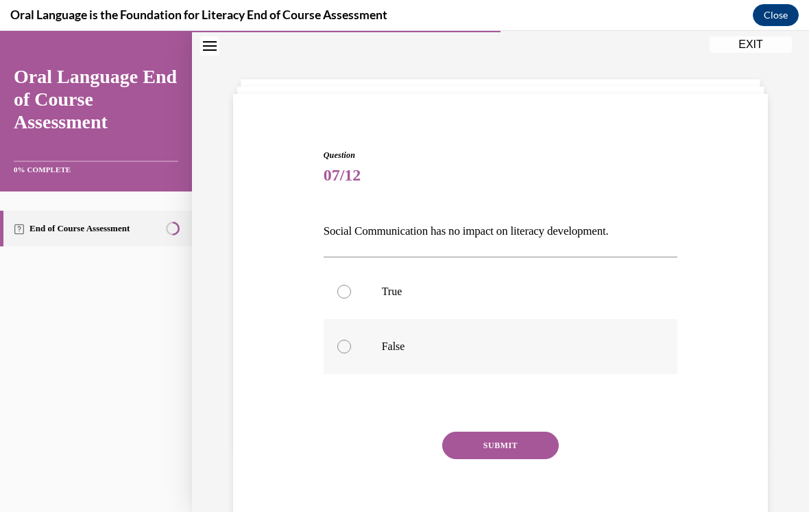
click at [413, 363] on label "False" at bounding box center [501, 346] width 355 height 55
click at [351, 353] on input "False" at bounding box center [344, 346] width 14 height 14
radio input "true"
click at [507, 453] on button "SUBMIT" at bounding box center [500, 444] width 117 height 27
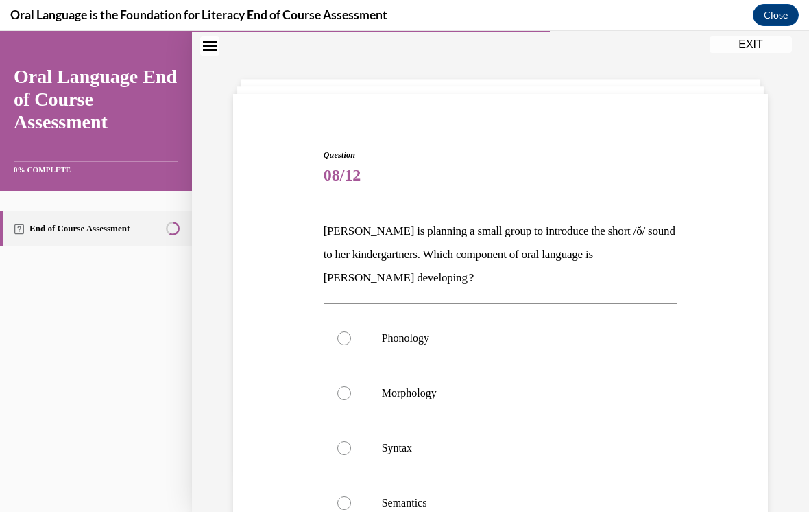
scroll to position [73, 0]
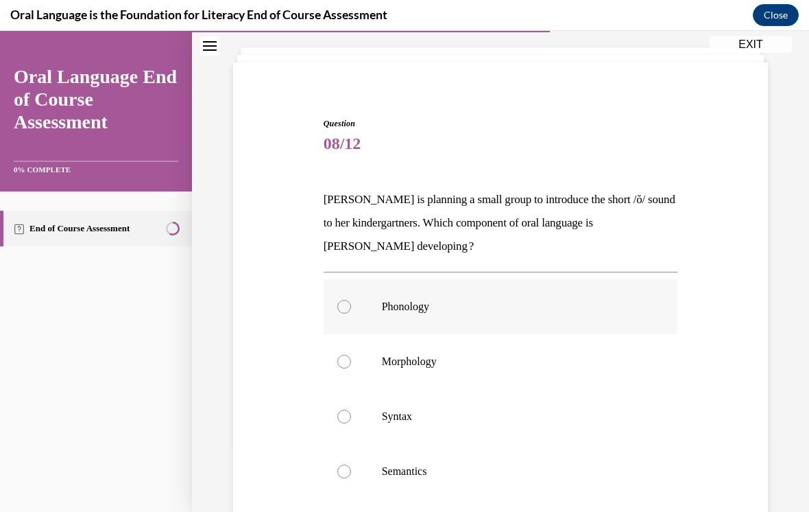
click at [446, 322] on label "Phonology" at bounding box center [501, 306] width 355 height 55
click at [351, 313] on input "Phonology" at bounding box center [344, 307] width 14 height 14
radio input "true"
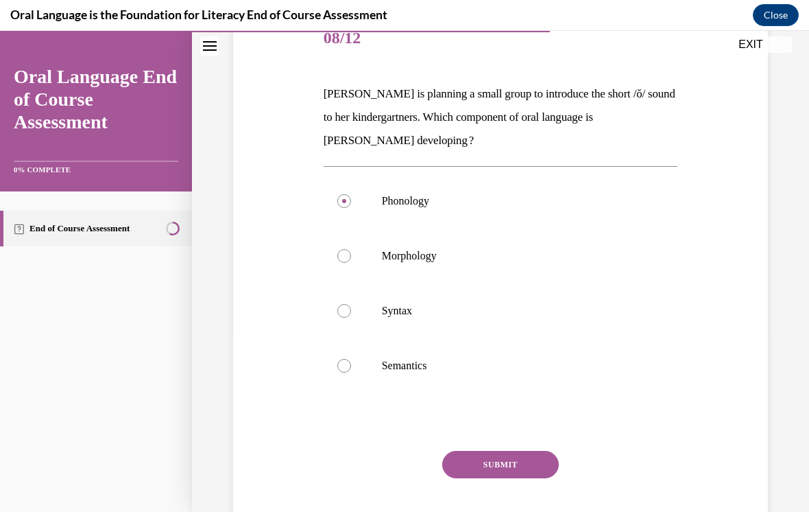
click at [488, 465] on button "SUBMIT" at bounding box center [500, 464] width 117 height 27
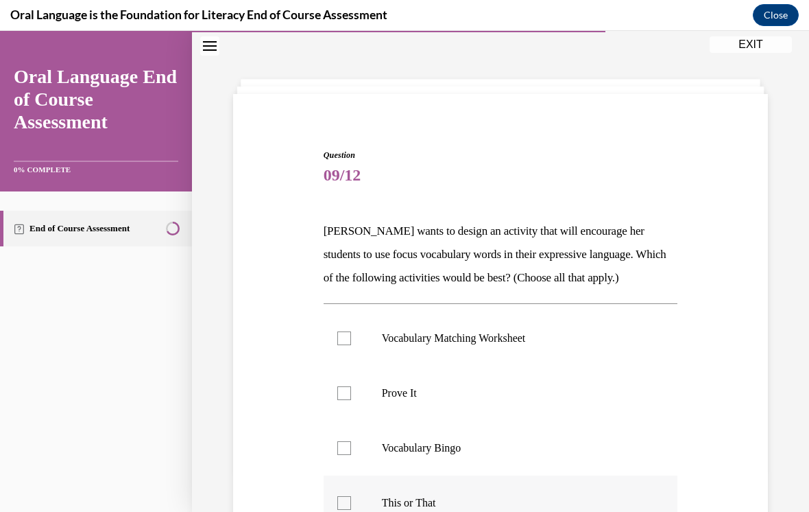
scroll to position [130, 0]
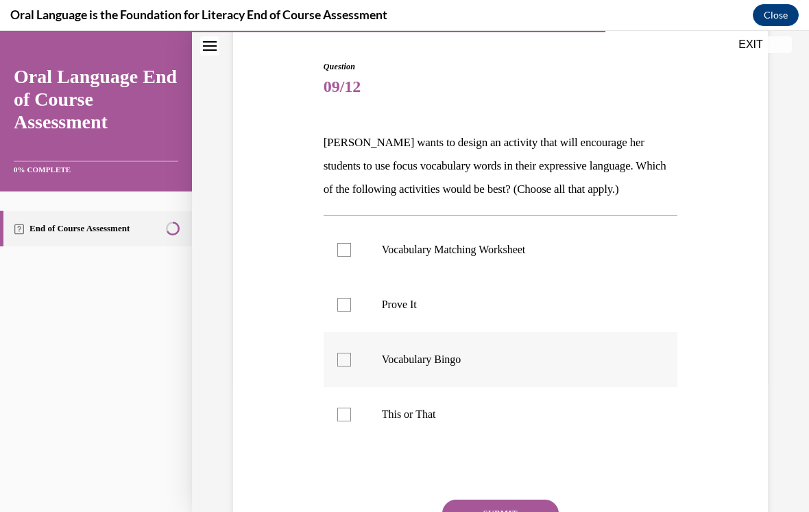
click at [446, 361] on p "Vocabulary Bingo" at bounding box center [513, 359] width 262 height 14
click at [351, 361] on input "Vocabulary Bingo" at bounding box center [344, 359] width 14 height 14
checkbox input "true"
click at [444, 322] on label "Prove It" at bounding box center [501, 304] width 355 height 55
click at [351, 311] on input "Prove It" at bounding box center [344, 305] width 14 height 14
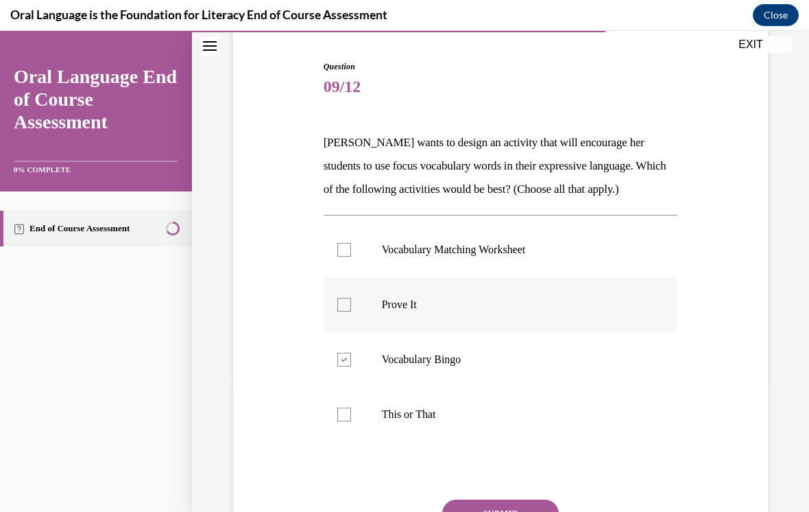
checkbox input "true"
click at [531, 510] on button "SUBMIT" at bounding box center [500, 512] width 117 height 27
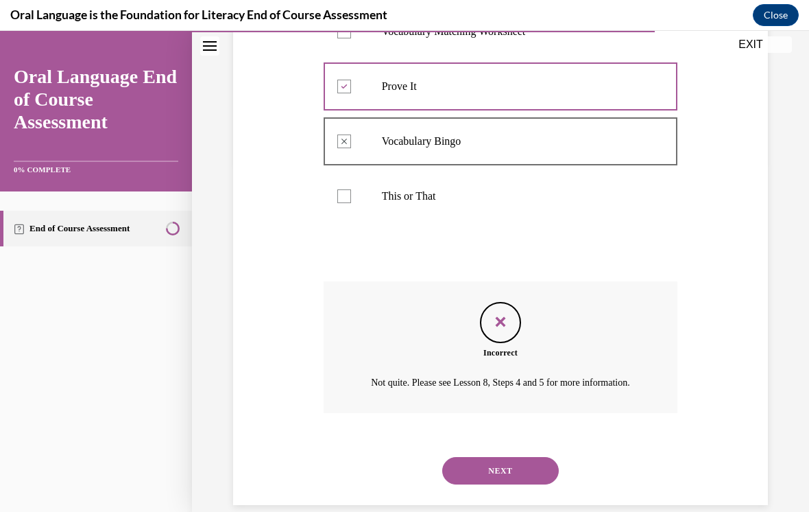
scroll to position [42, 0]
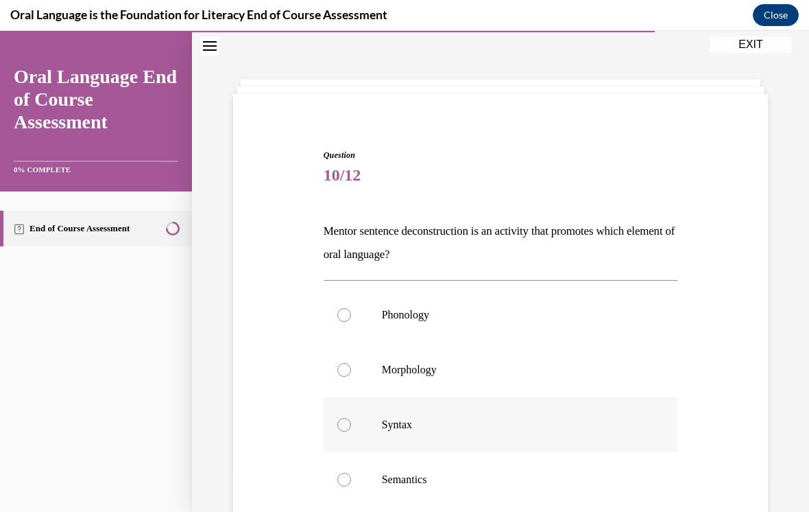
click at [492, 421] on p "Syntax" at bounding box center [513, 425] width 262 height 14
click at [351, 421] on input "Syntax" at bounding box center [344, 425] width 14 height 14
radio input "true"
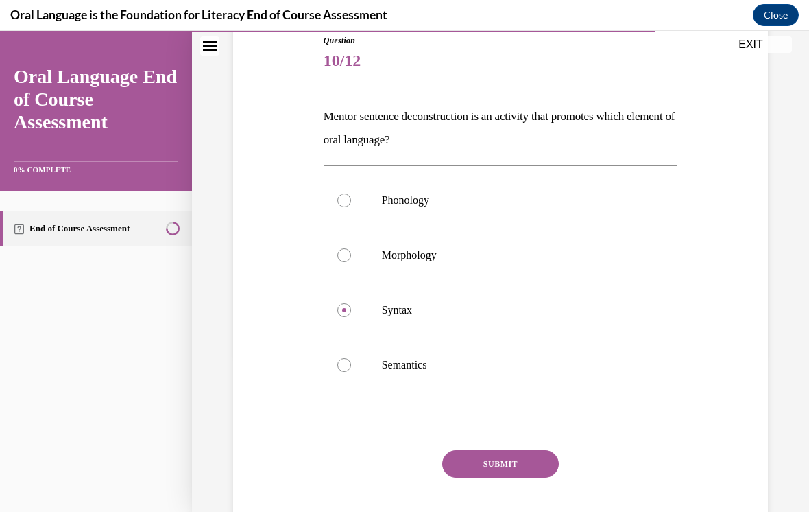
click at [501, 464] on button "SUBMIT" at bounding box center [500, 463] width 117 height 27
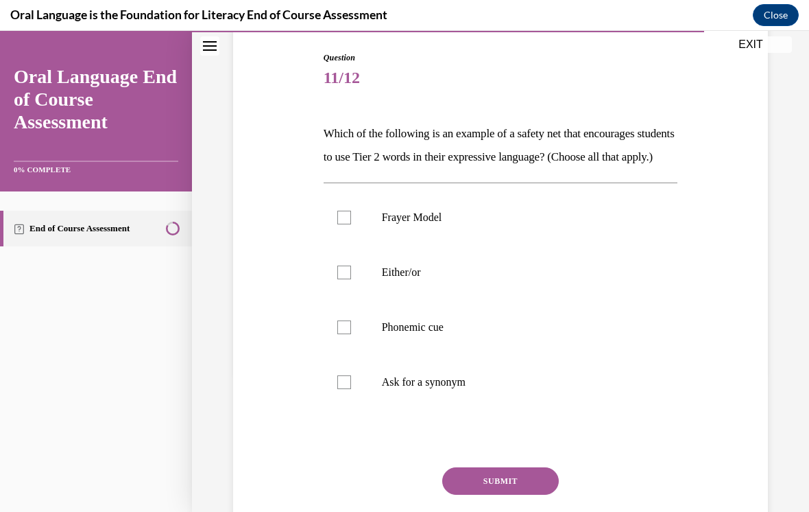
scroll to position [140, 0]
click at [414, 383] on label "Ask for a synonym" at bounding box center [501, 381] width 355 height 55
click at [351, 383] on input "Ask for a synonym" at bounding box center [344, 381] width 14 height 14
checkbox input "true"
drag, startPoint x: 416, startPoint y: 370, endPoint x: 416, endPoint y: 379, distance: 8.3
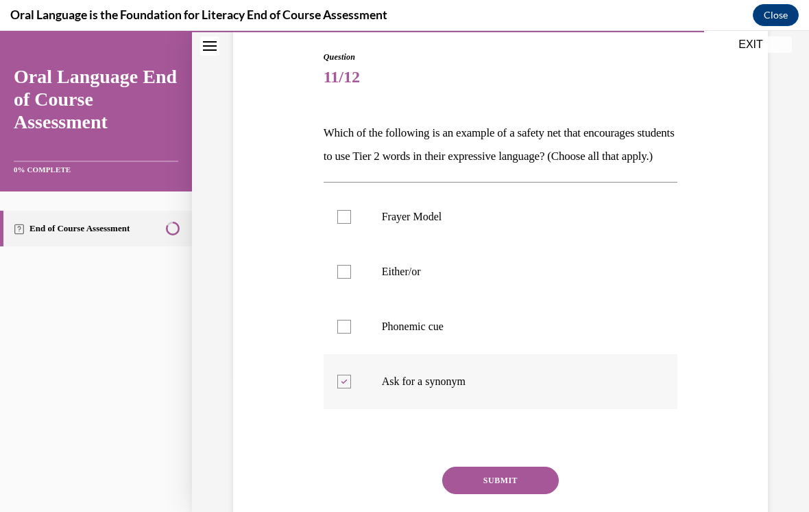
click at [416, 354] on label "Phonemic cue" at bounding box center [501, 326] width 355 height 55
click at [351, 333] on input "Phonemic cue" at bounding box center [344, 327] width 14 height 14
checkbox input "true"
click at [478, 494] on button "SUBMIT" at bounding box center [500, 479] width 117 height 27
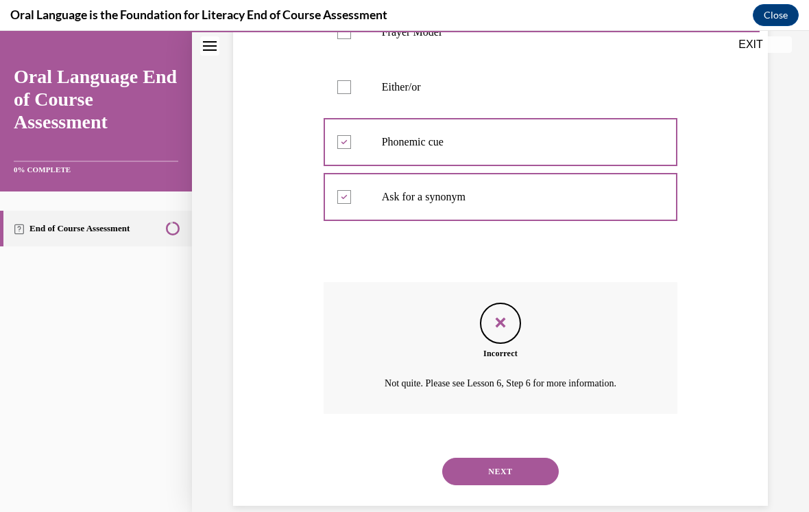
click at [481, 484] on button "NEXT" at bounding box center [500, 470] width 117 height 27
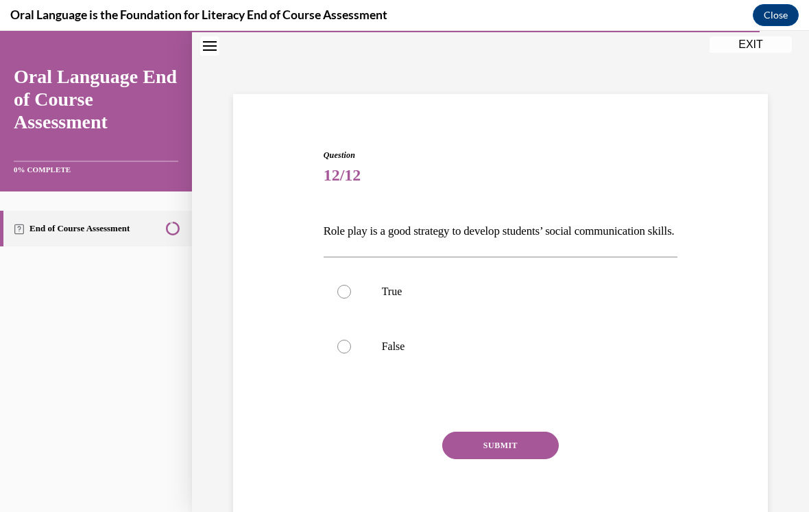
click at [397, 268] on div "Question 12/12 Role play is a good strategy to develop students’ social communi…" at bounding box center [501, 346] width 355 height 395
click at [397, 298] on p "True" at bounding box center [513, 292] width 262 height 14
click at [351, 298] on input "True" at bounding box center [344, 292] width 14 height 14
radio input "true"
click at [496, 484] on div "SUBMIT NEXT" at bounding box center [501, 487] width 355 height 112
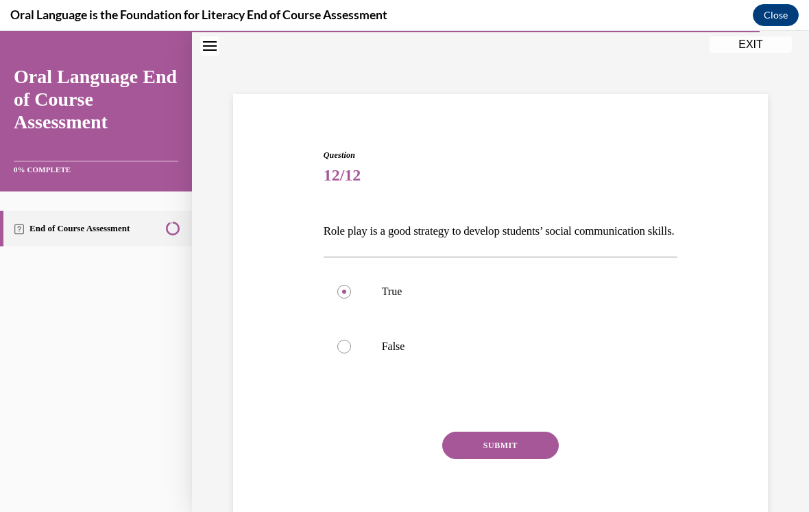
click at [496, 459] on button "SUBMIT" at bounding box center [500, 444] width 117 height 27
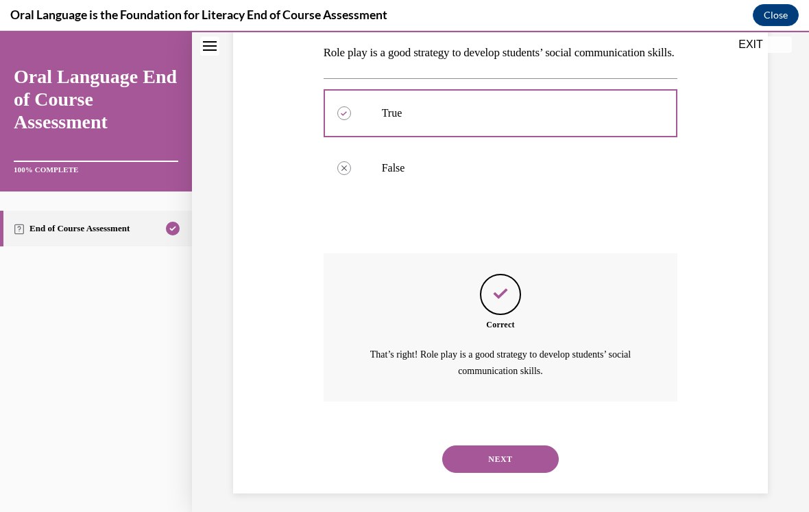
scroll to position [216, 0]
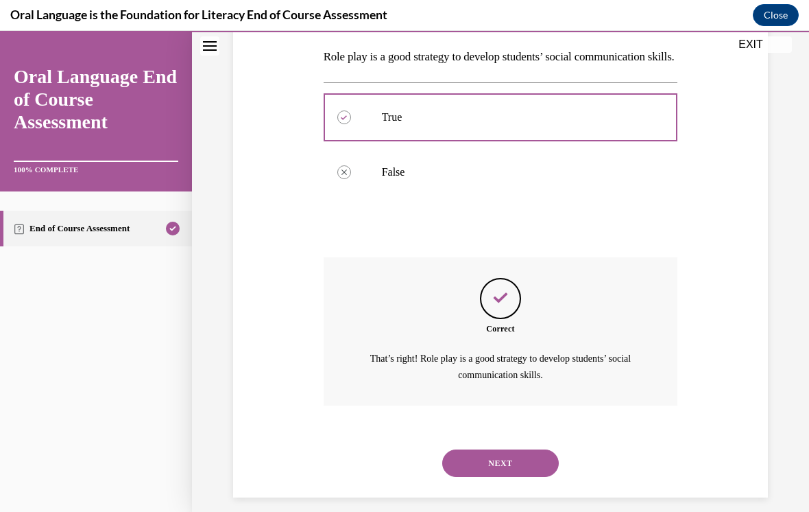
click at [495, 472] on button "NEXT" at bounding box center [500, 462] width 117 height 27
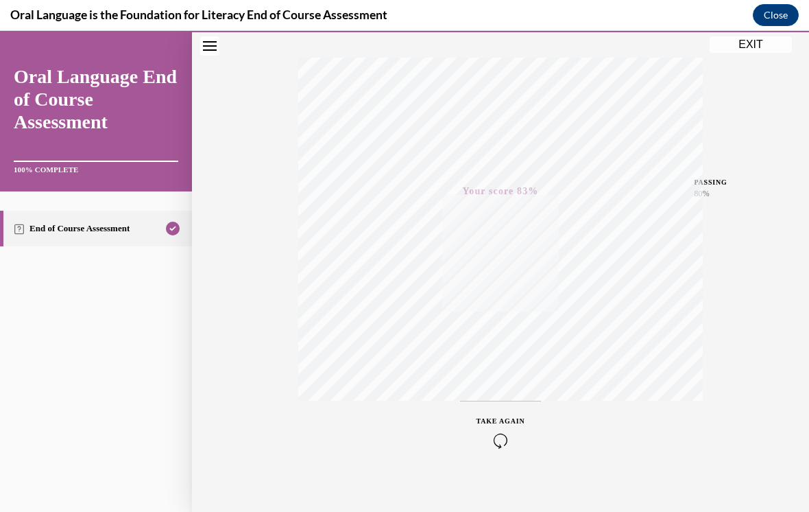
scroll to position [210, 0]
click at [776, 51] on button "EXIT" at bounding box center [751, 44] width 82 height 16
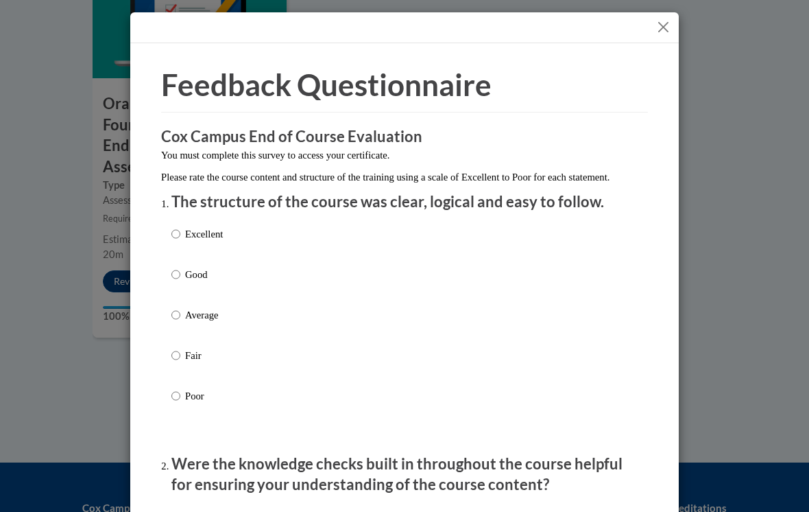
scroll to position [1707, 0]
click at [665, 29] on button "Close" at bounding box center [663, 27] width 17 height 17
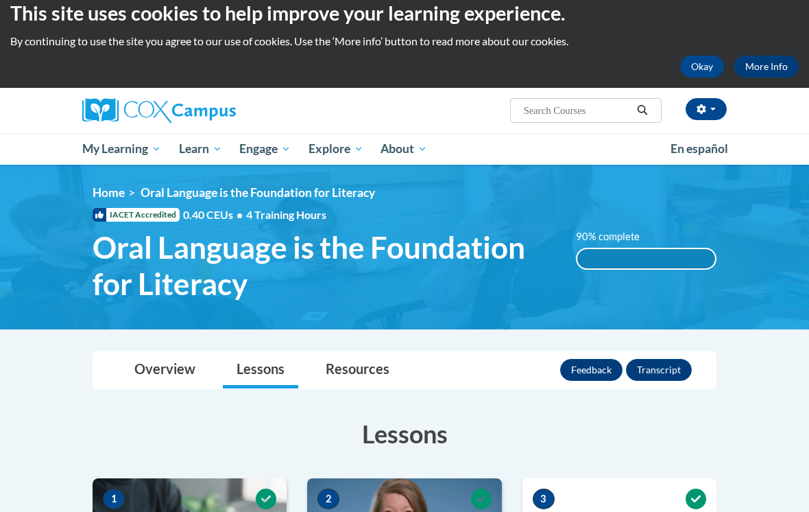
scroll to position [14, 0]
click at [385, 372] on link "Resources" at bounding box center [357, 370] width 91 height 36
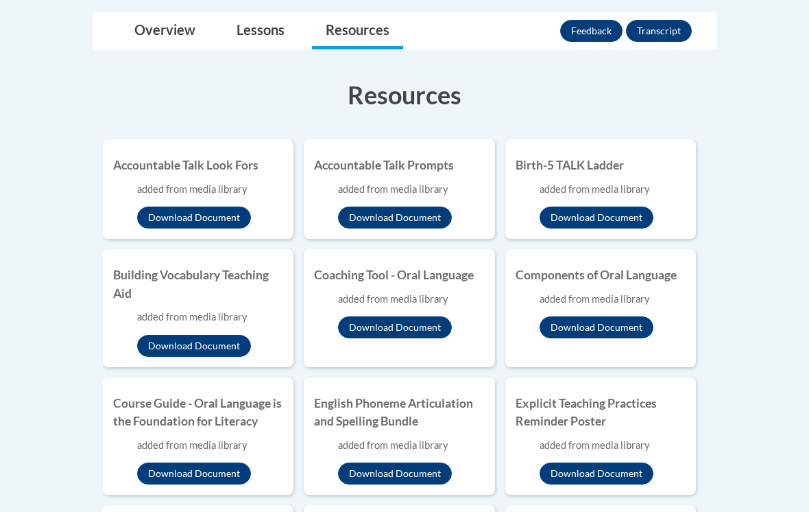
scroll to position [0, 0]
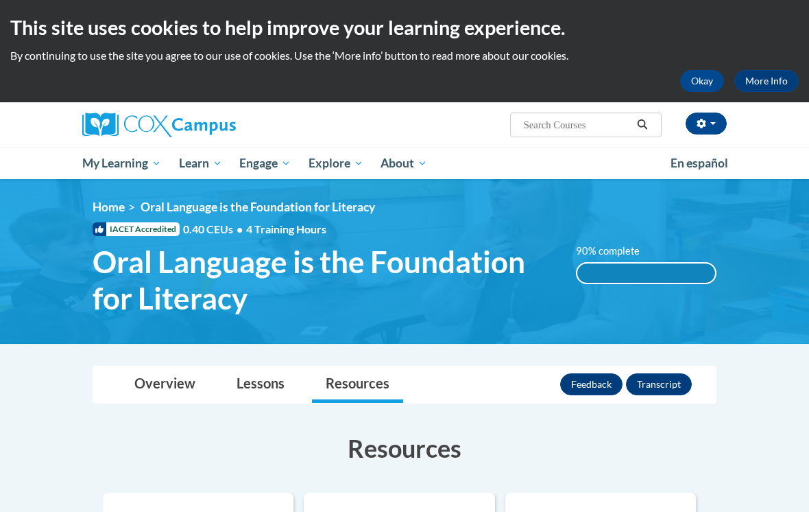
click at [662, 246] on div "90% complete 90% complete 0.001%" at bounding box center [646, 263] width 161 height 40
click at [121, 214] on link "Home" at bounding box center [109, 207] width 32 height 14
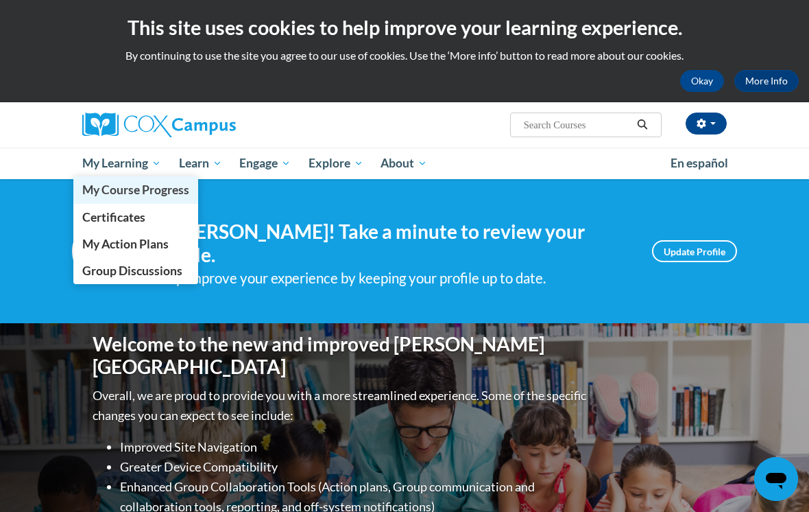
click at [135, 195] on span "My Course Progress" at bounding box center [135, 189] width 107 height 14
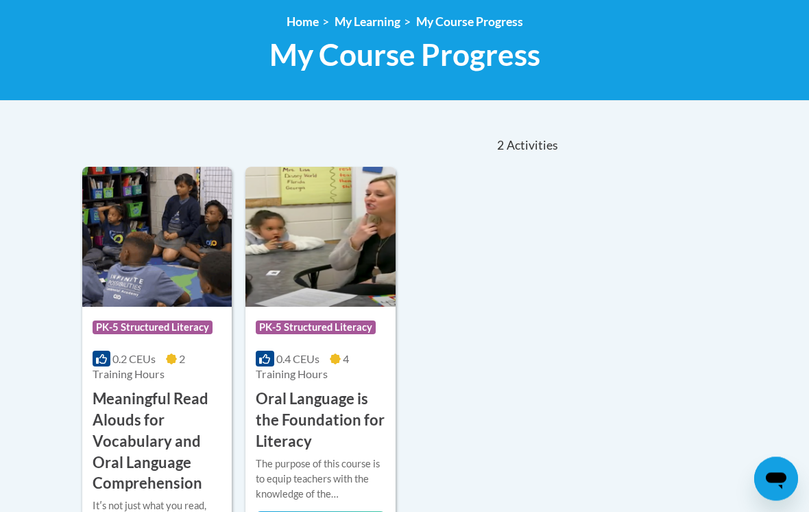
scroll to position [100, 0]
